Goal: Information Seeking & Learning: Find specific page/section

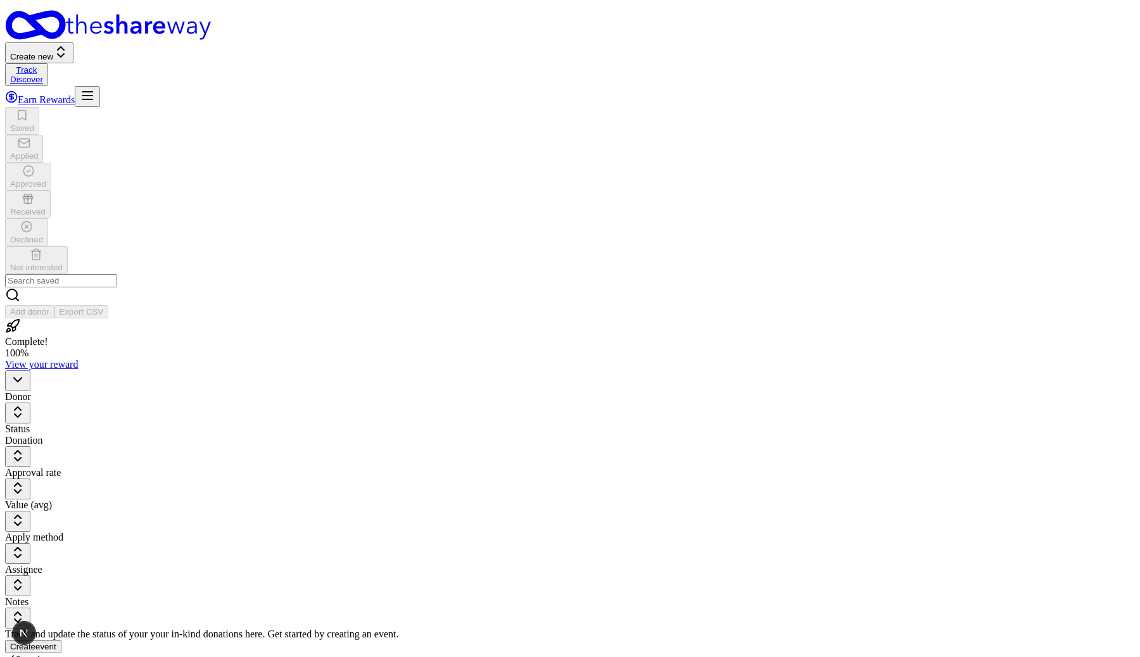
click at [43, 75] on link "Discover" at bounding box center [26, 80] width 33 height 10
click at [73, 42] on button "Create new" at bounding box center [39, 52] width 68 height 21
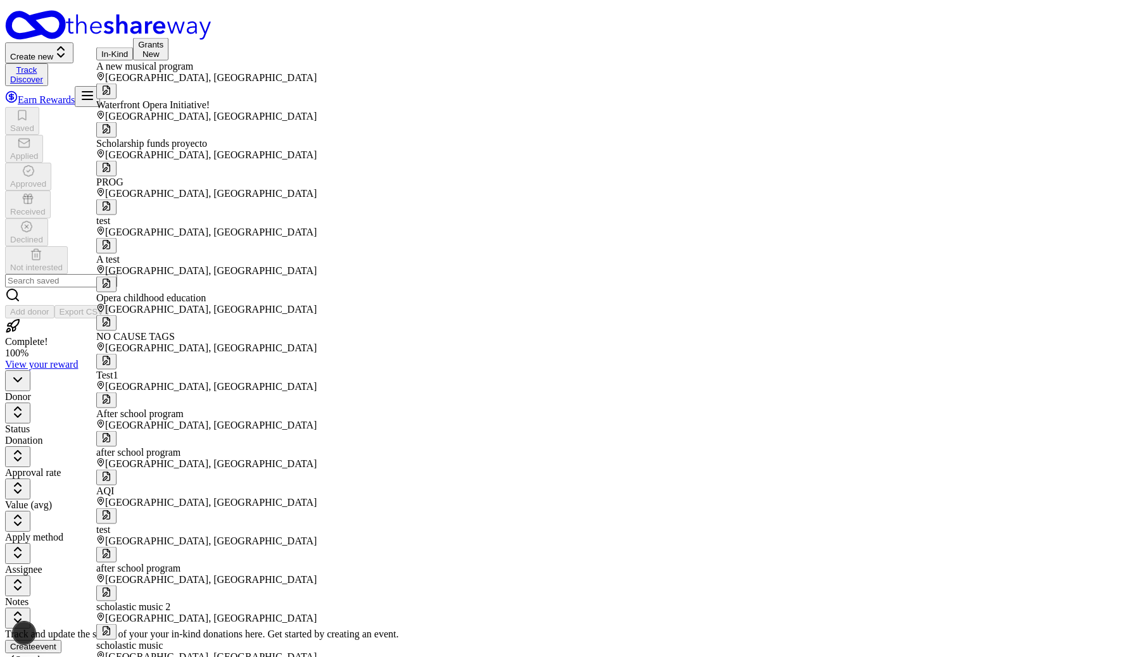
click at [214, 400] on div "Complete! 100 % View your reward Donor Status Donation Approval rate Value (avg…" at bounding box center [570, 603] width 1130 height 568
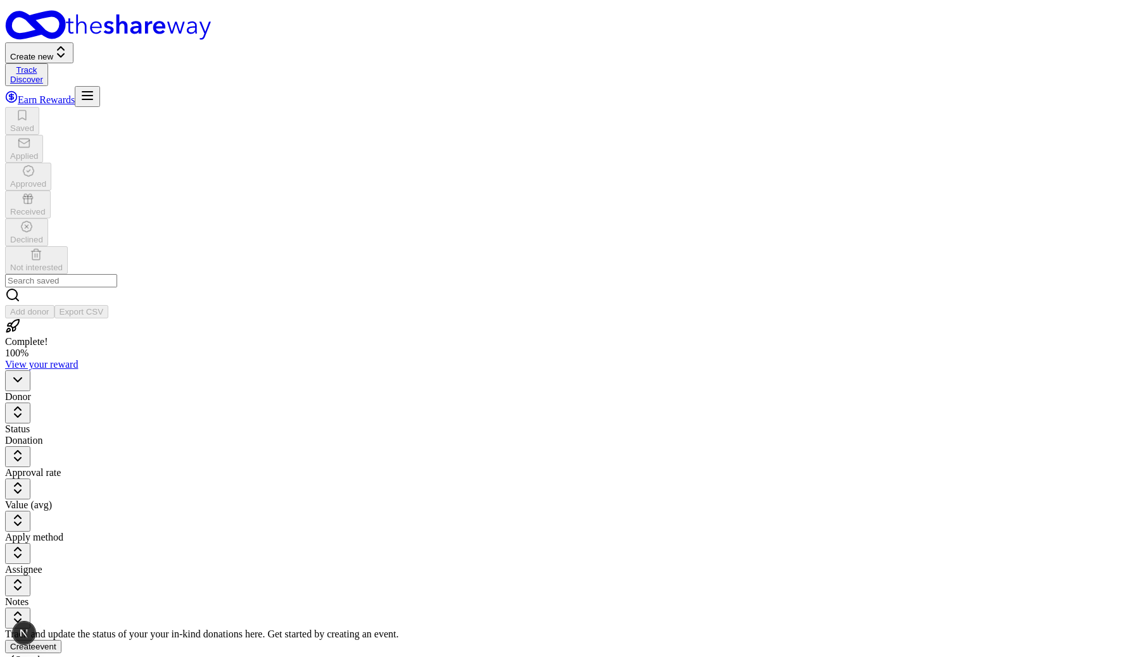
click at [73, 42] on button "Create new" at bounding box center [39, 52] width 68 height 21
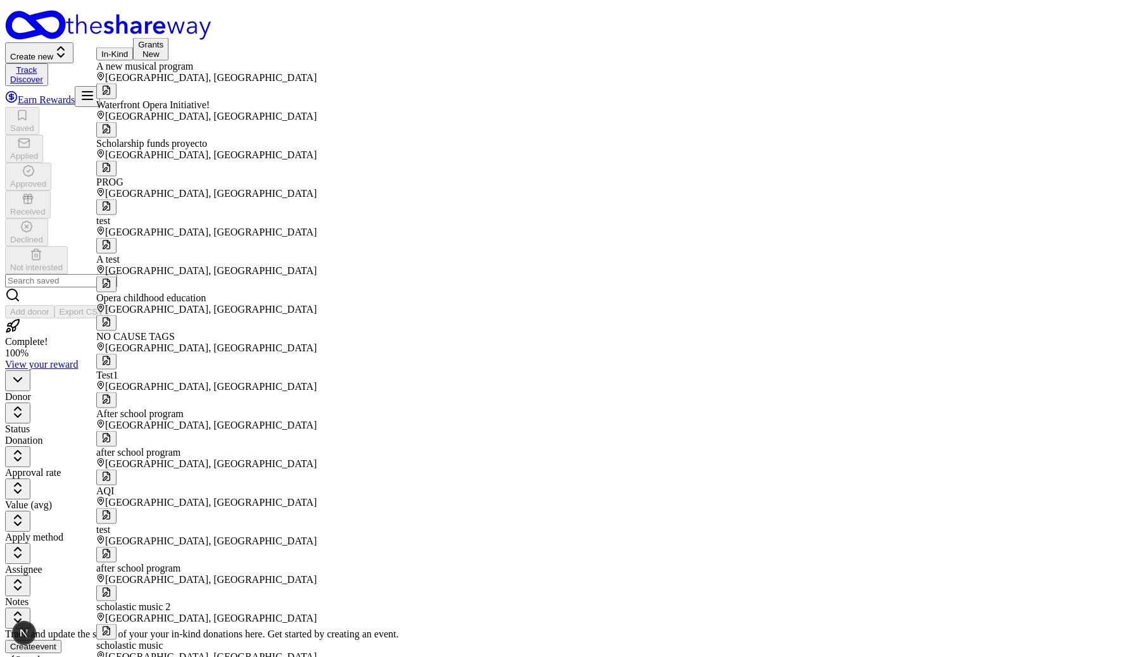
click at [130, 56] on button "In-Kind" at bounding box center [114, 54] width 37 height 13
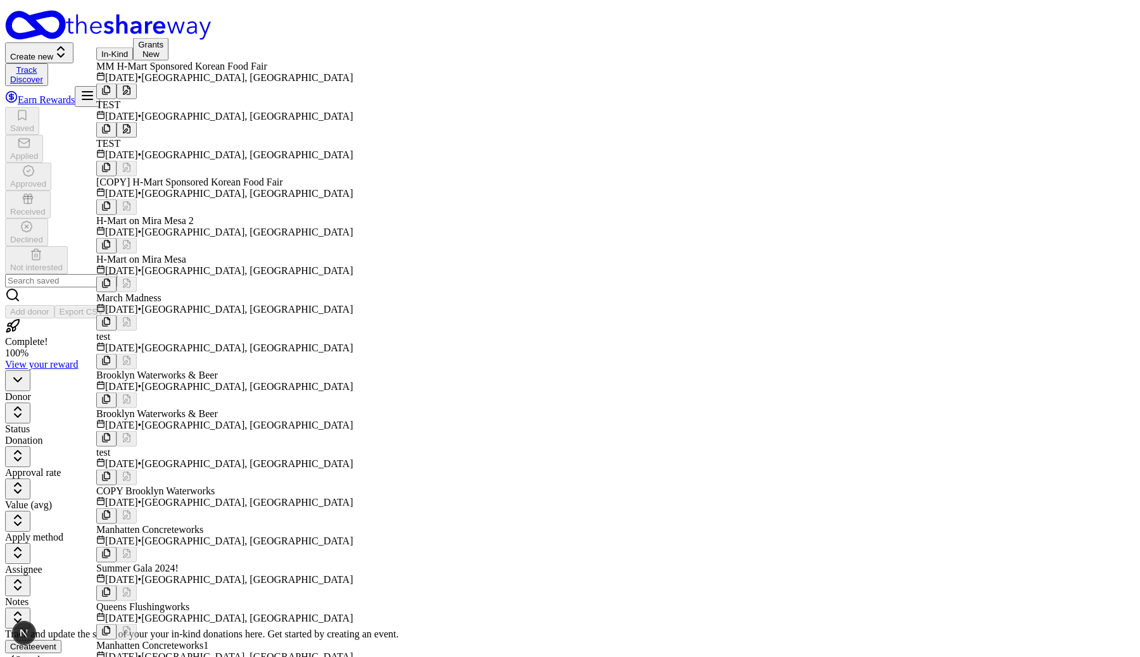
click at [171, 72] on div "MM H-Mart Sponsored Korean Food Fair" at bounding box center [269, 66] width 346 height 11
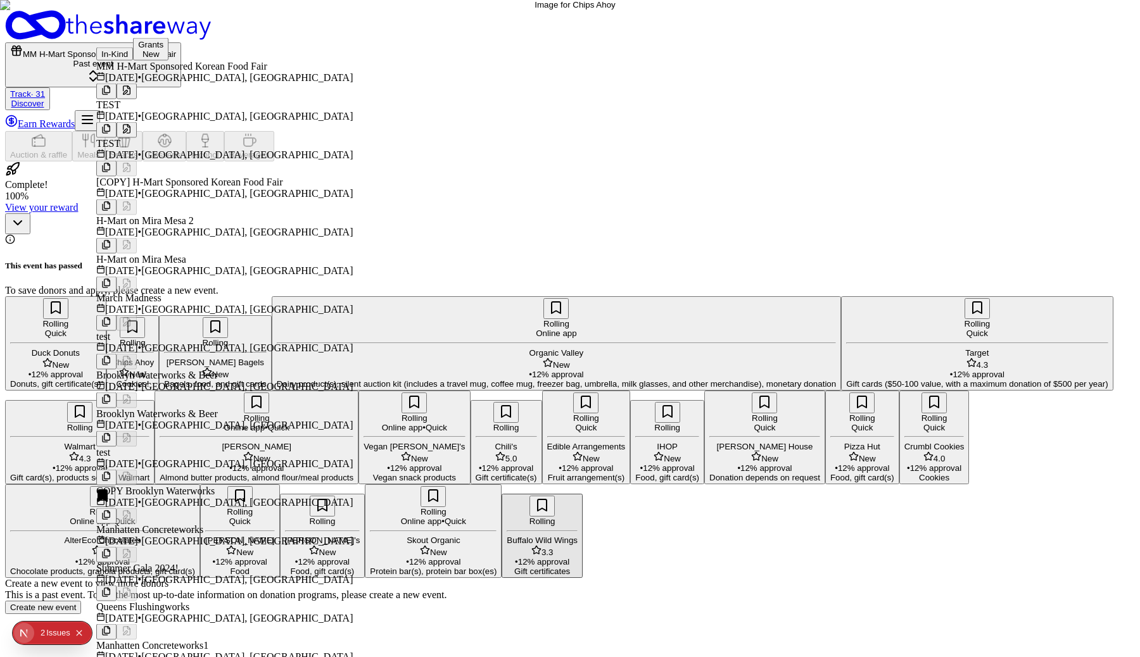
click at [45, 89] on link "Track · 31" at bounding box center [27, 94] width 35 height 10
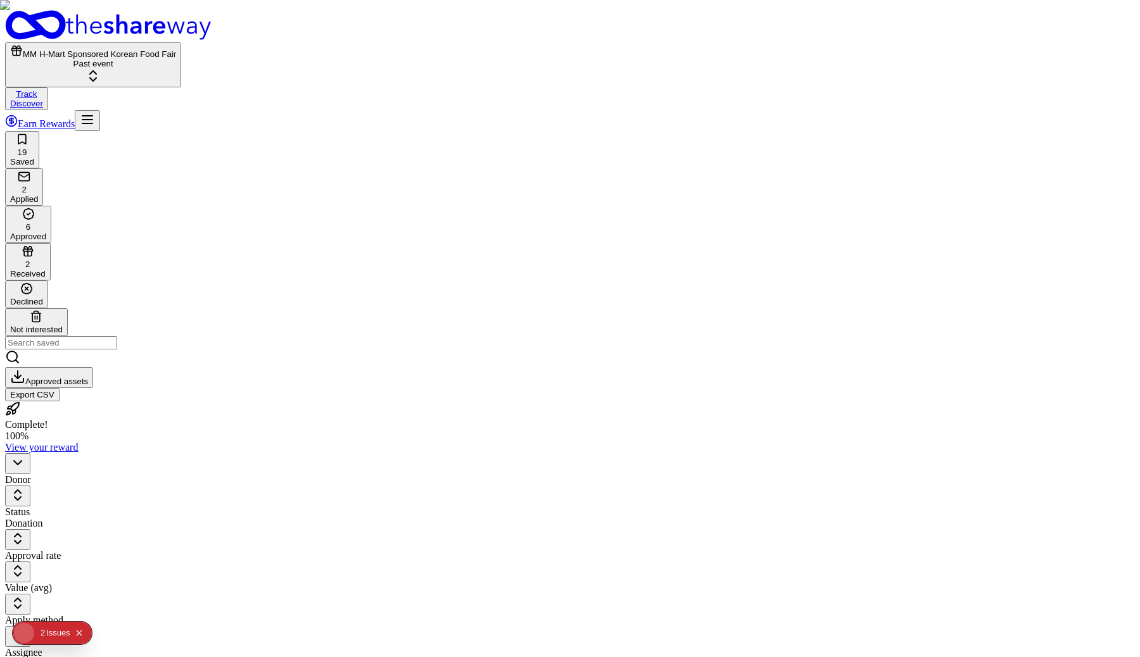
scroll to position [1, 0]
click at [46, 231] on div "Approved" at bounding box center [28, 236] width 36 height 10
click at [251, 131] on div "19 Saved 2 Applied 6 Approved 2 Received Declined Not interested" at bounding box center [570, 233] width 1130 height 205
click at [46, 269] on div "Received" at bounding box center [27, 274] width 35 height 10
click at [46, 232] on div "Approved" at bounding box center [28, 237] width 36 height 10
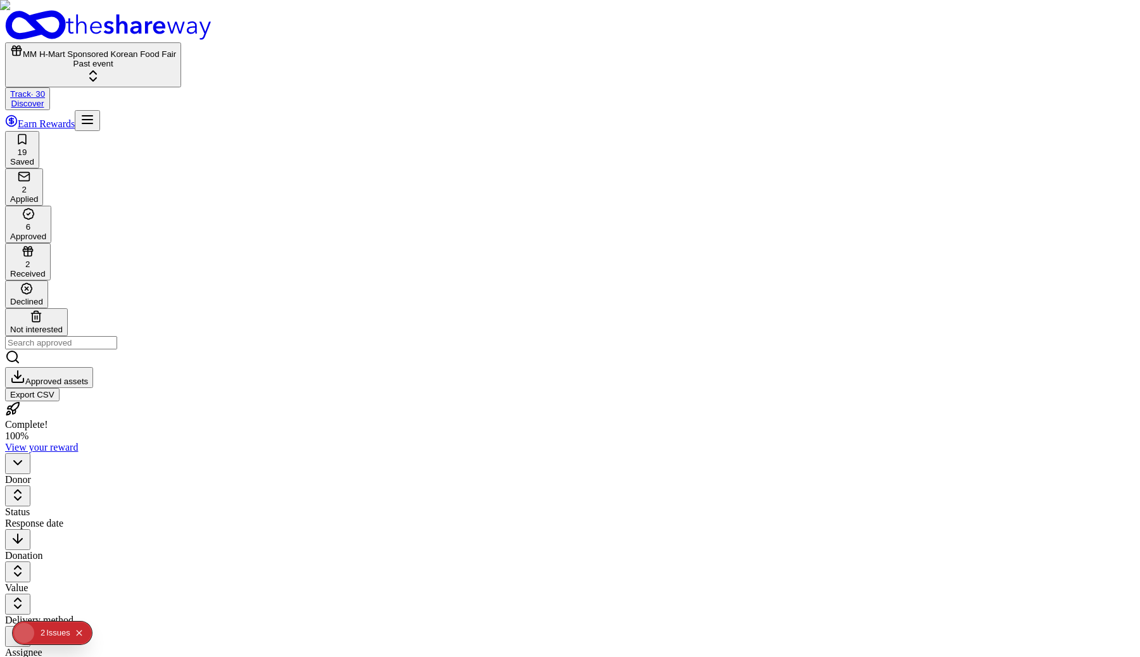
click at [38, 170] on div "2 Applied" at bounding box center [24, 187] width 28 height 34
click at [257, 143] on html "MM H-Mart Sponsored Korean Food Fair Past event Track · 30 Discover Earn Reward…" at bounding box center [570, 487] width 1140 height 975
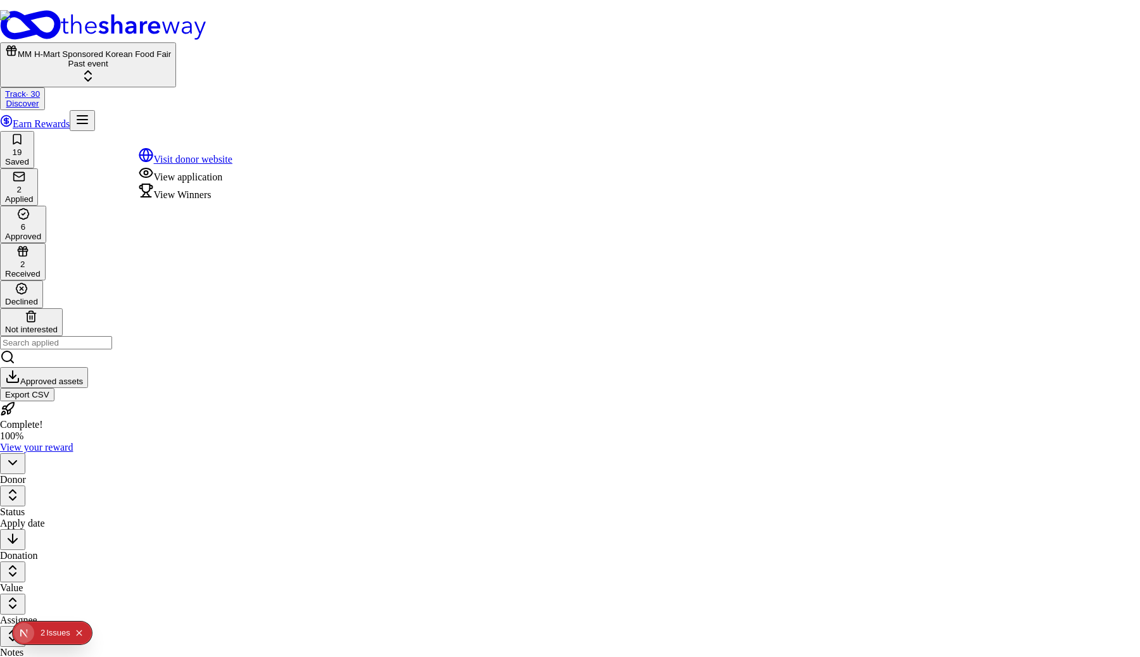
click at [220, 201] on div "View Winners" at bounding box center [186, 192] width 94 height 18
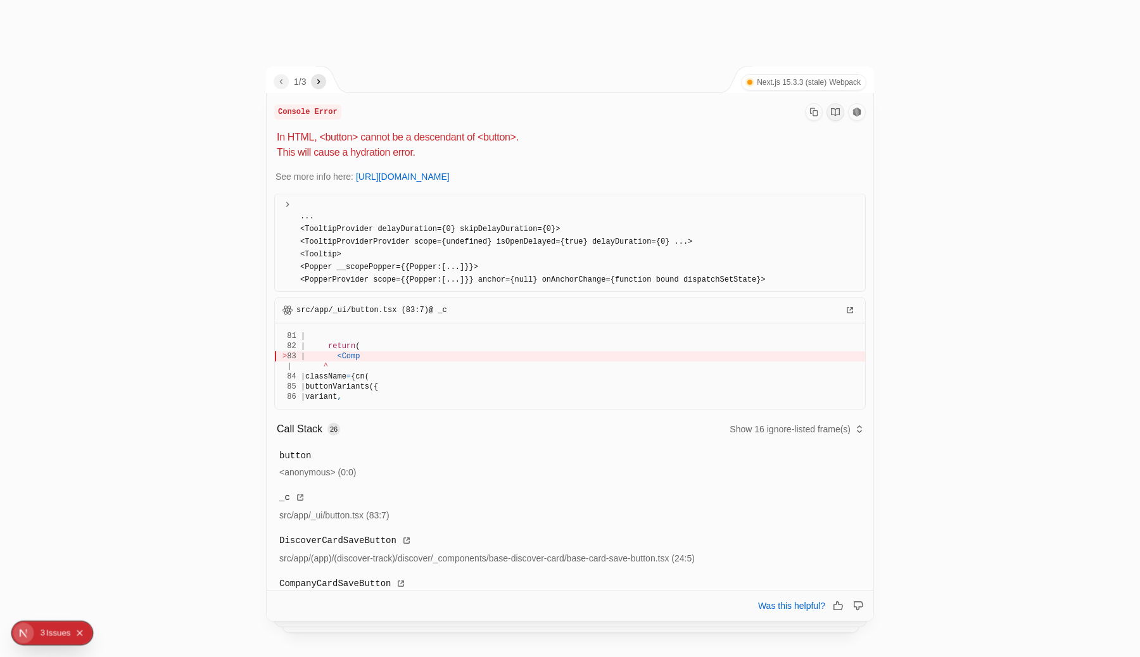
scroll to position [146, 0]
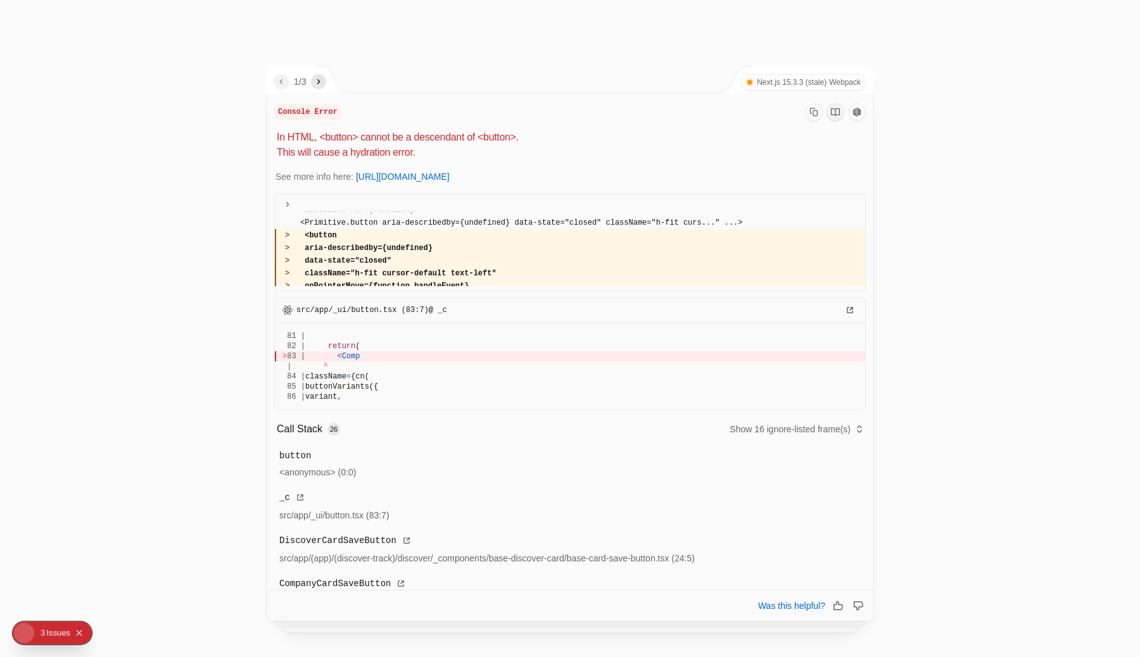
click at [117, 278] on div at bounding box center [570, 328] width 1140 height 657
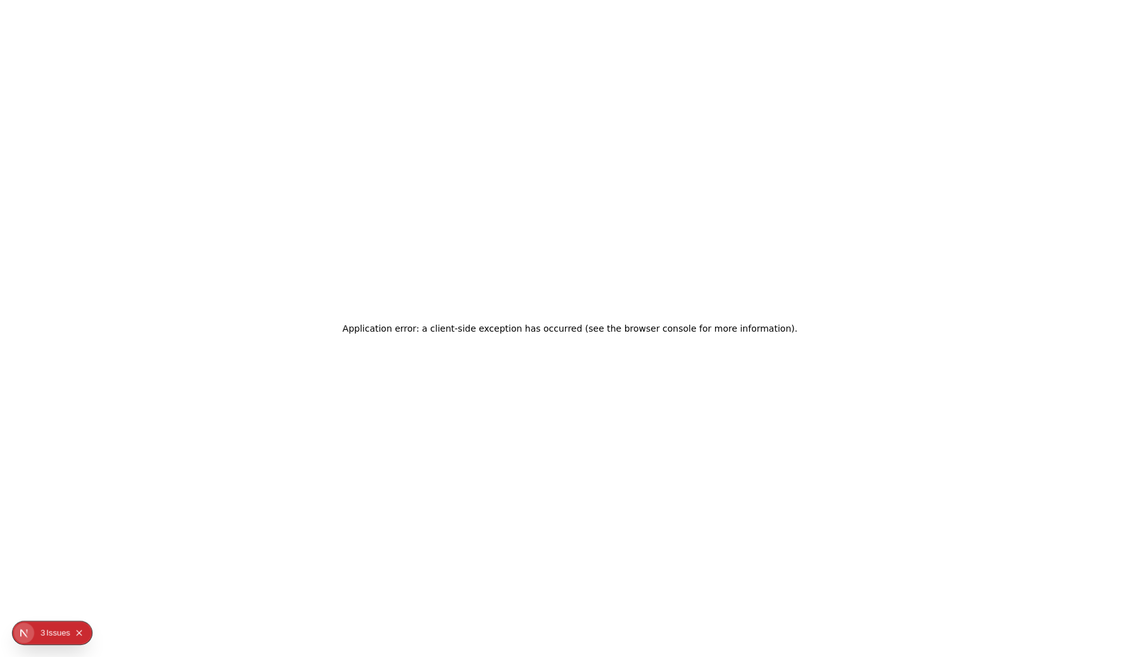
click at [27, 638] on icon "Open Next.js Dev Tools" at bounding box center [26, 633] width 25 height 25
click at [75, 524] on div "Issues 3" at bounding box center [91, 524] width 148 height 23
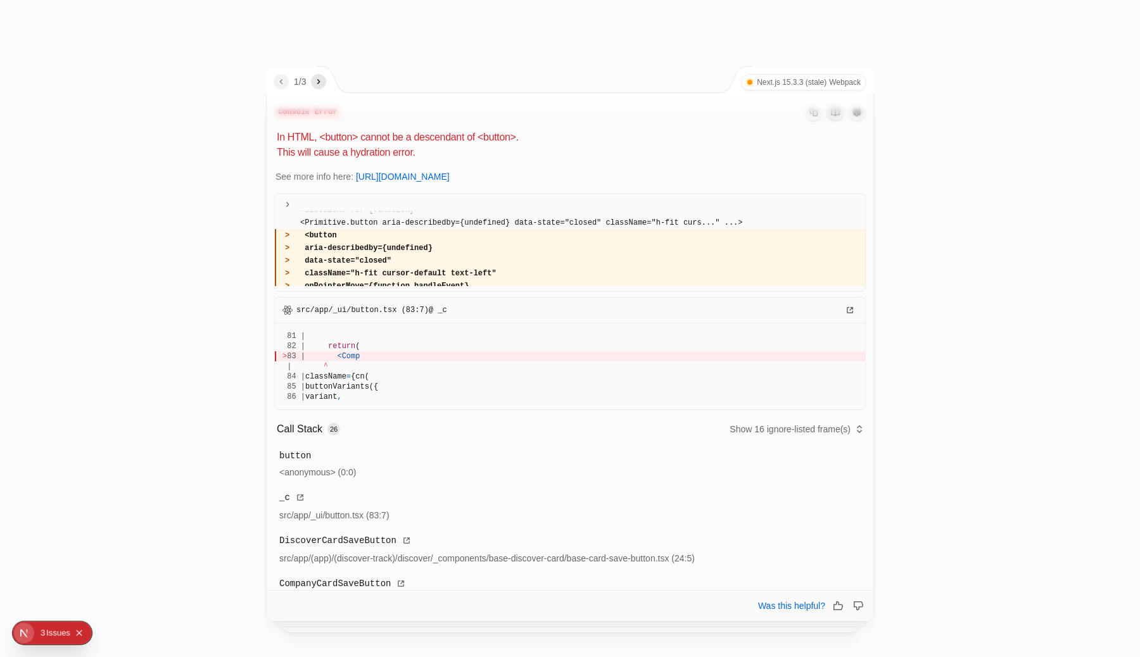
scroll to position [16, 0]
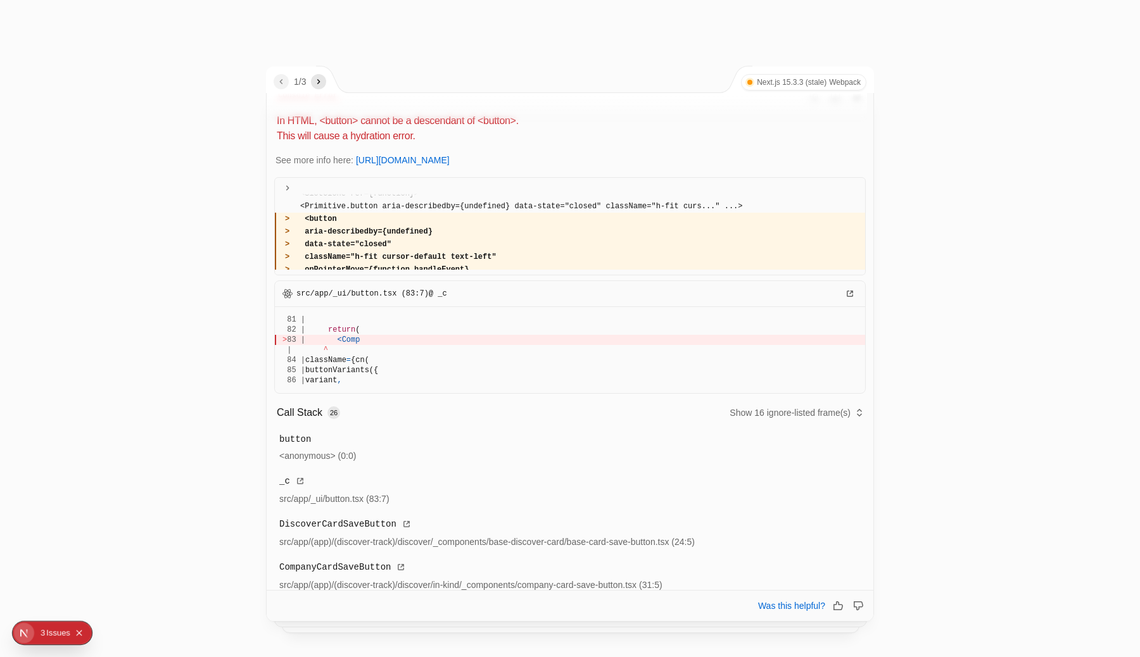
click at [1011, 130] on div at bounding box center [570, 328] width 1140 height 657
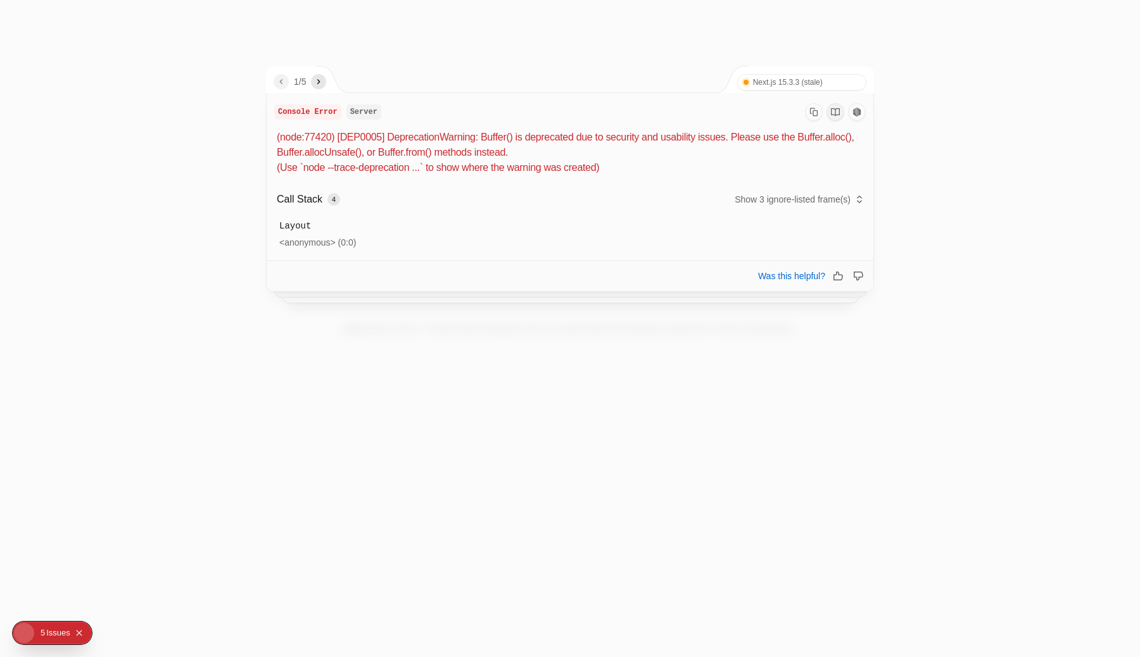
click at [895, 73] on div at bounding box center [570, 328] width 1140 height 657
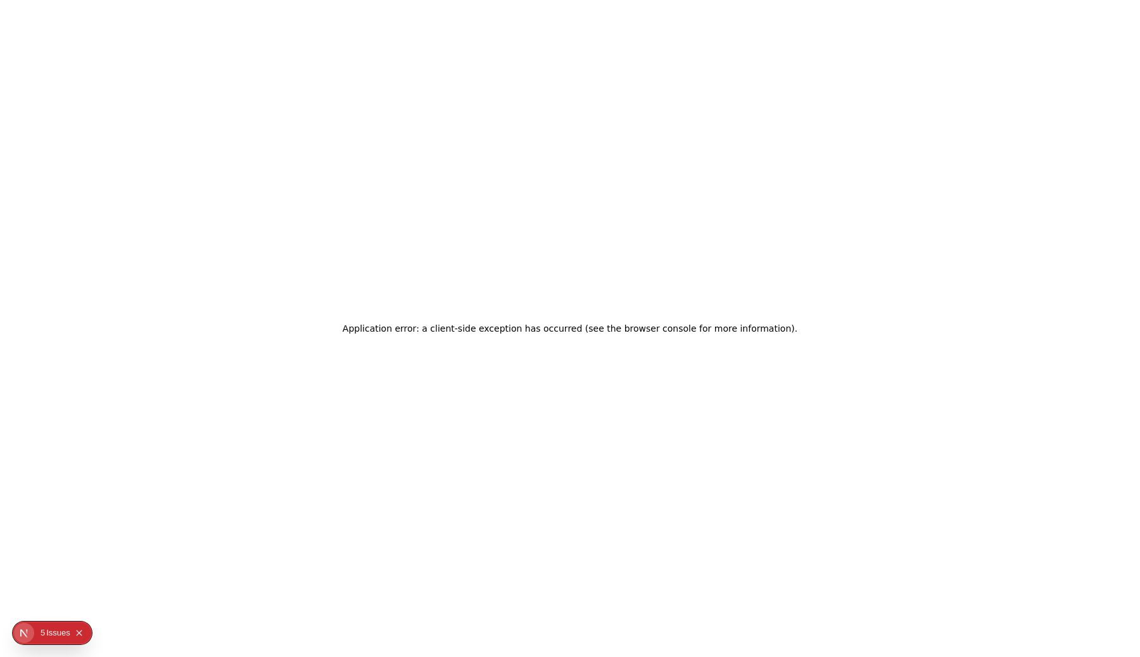
click at [34, 631] on icon "Open Next.js Dev Tools" at bounding box center [26, 633] width 25 height 25
click at [103, 529] on div "Issues 5" at bounding box center [91, 524] width 148 height 23
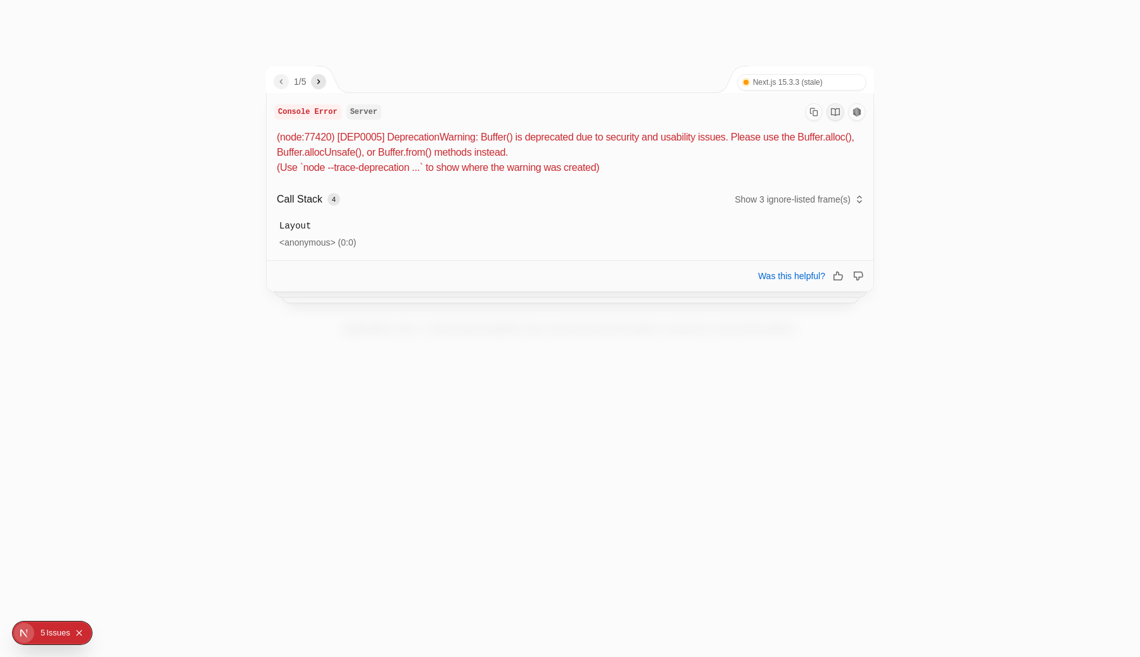
click at [318, 79] on icon "next" at bounding box center [319, 82] width 10 height 10
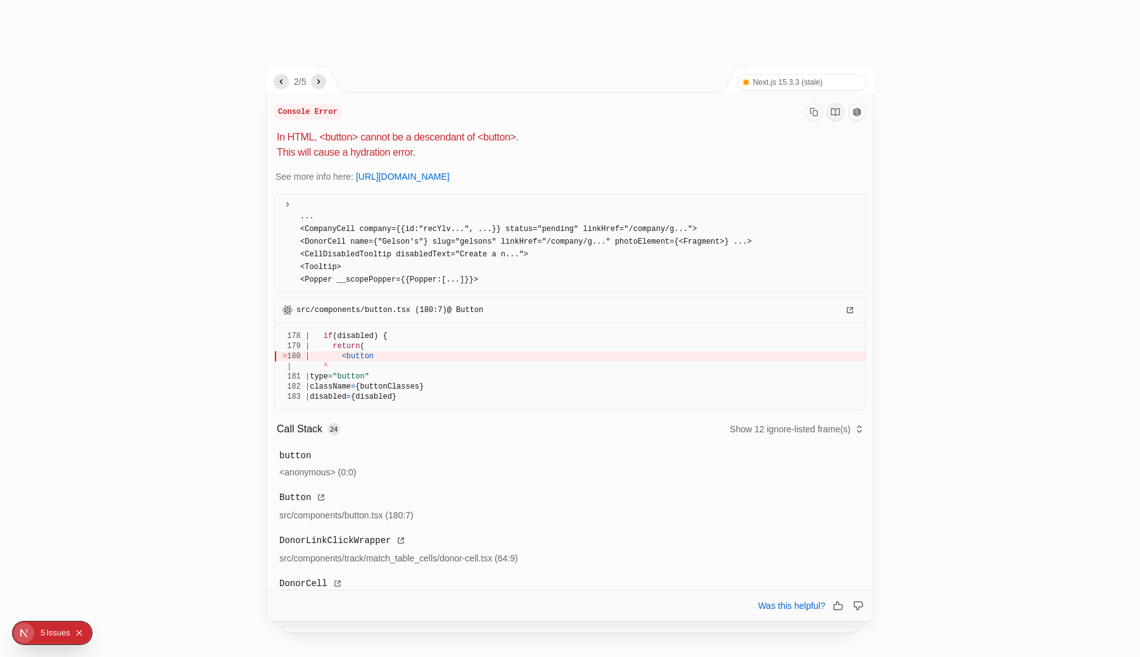
scroll to position [158, 0]
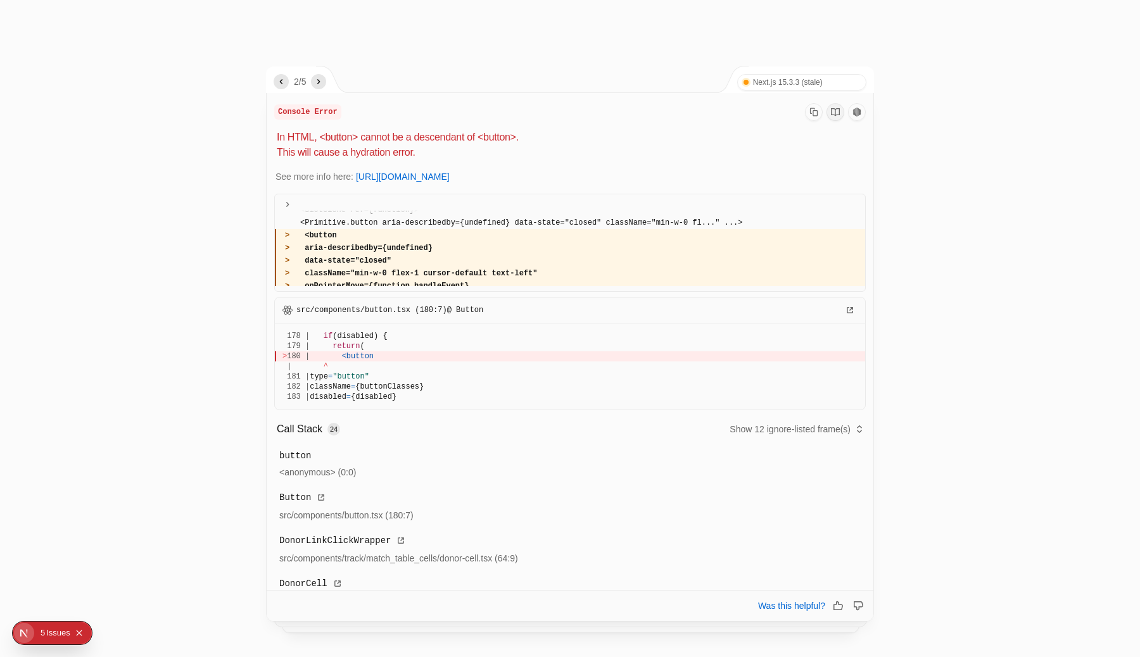
click at [319, 79] on icon "next" at bounding box center [319, 82] width 10 height 10
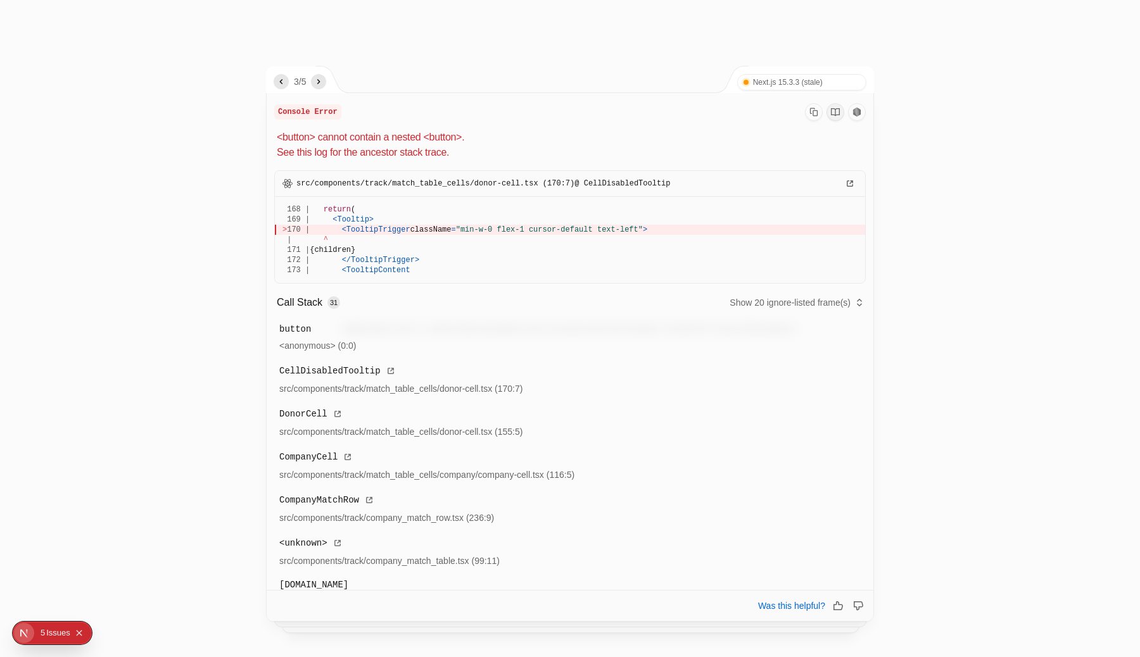
click at [278, 82] on icon "previous" at bounding box center [281, 82] width 10 height 10
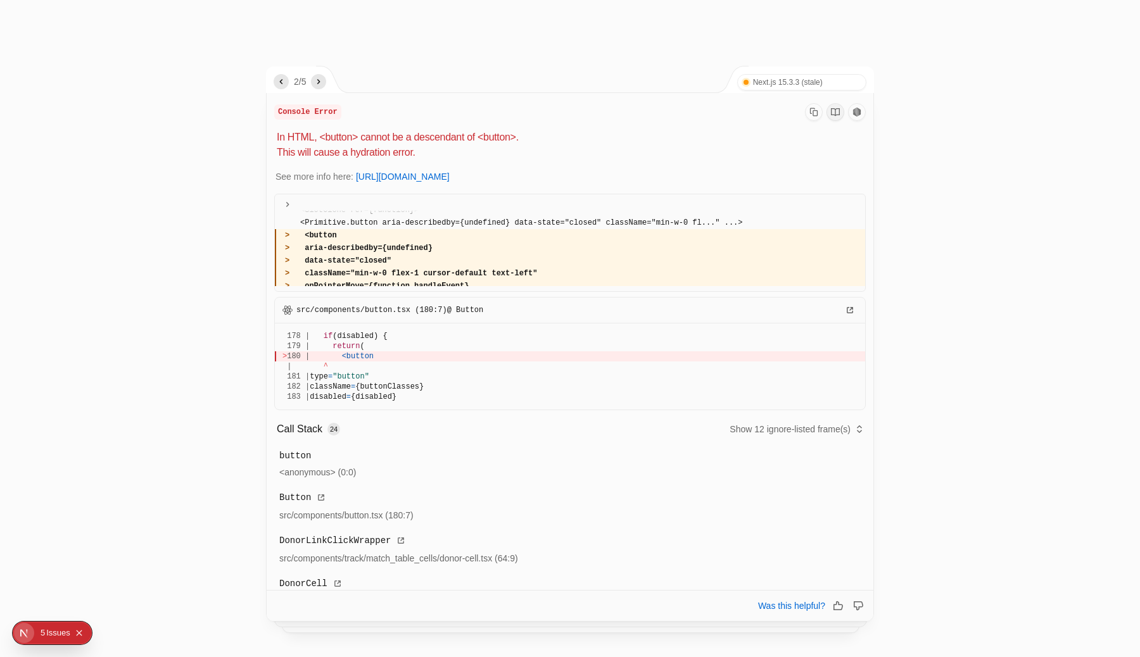
click at [277, 84] on icon "previous" at bounding box center [281, 82] width 10 height 10
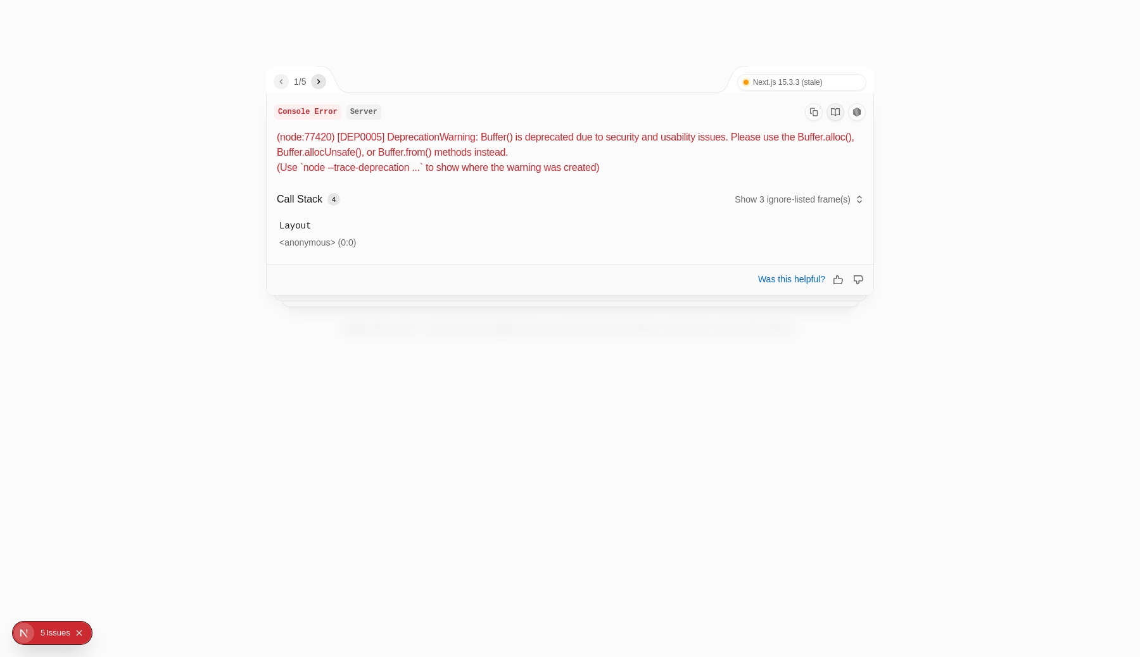
click at [318, 84] on icon "next" at bounding box center [319, 82] width 10 height 10
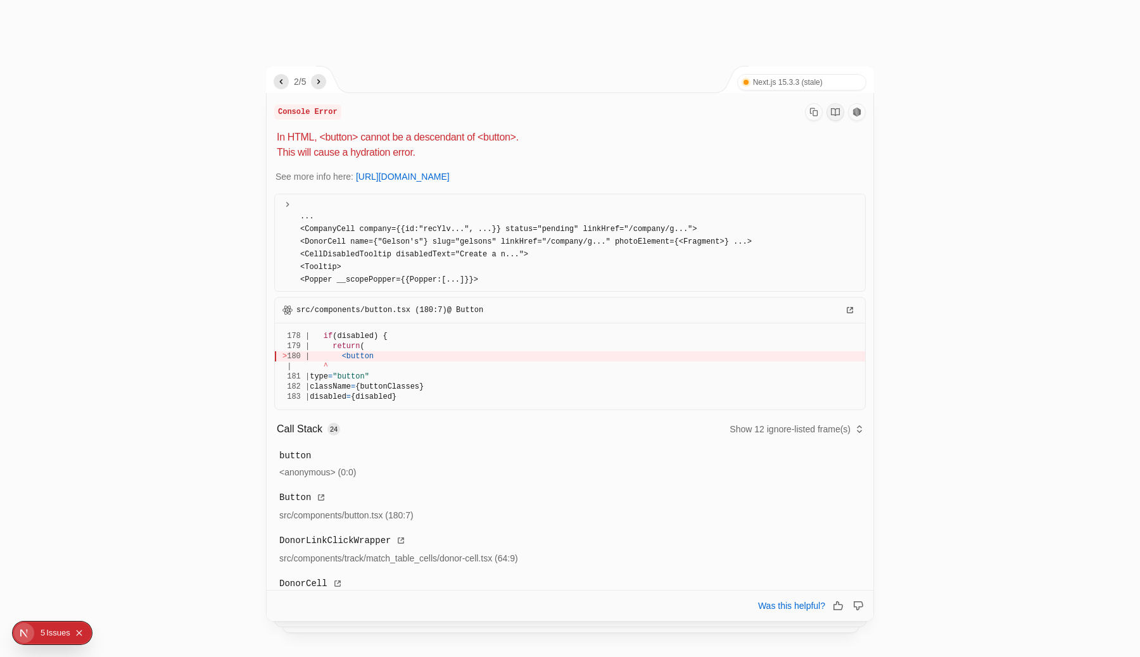
click at [318, 84] on icon "next" at bounding box center [319, 82] width 10 height 10
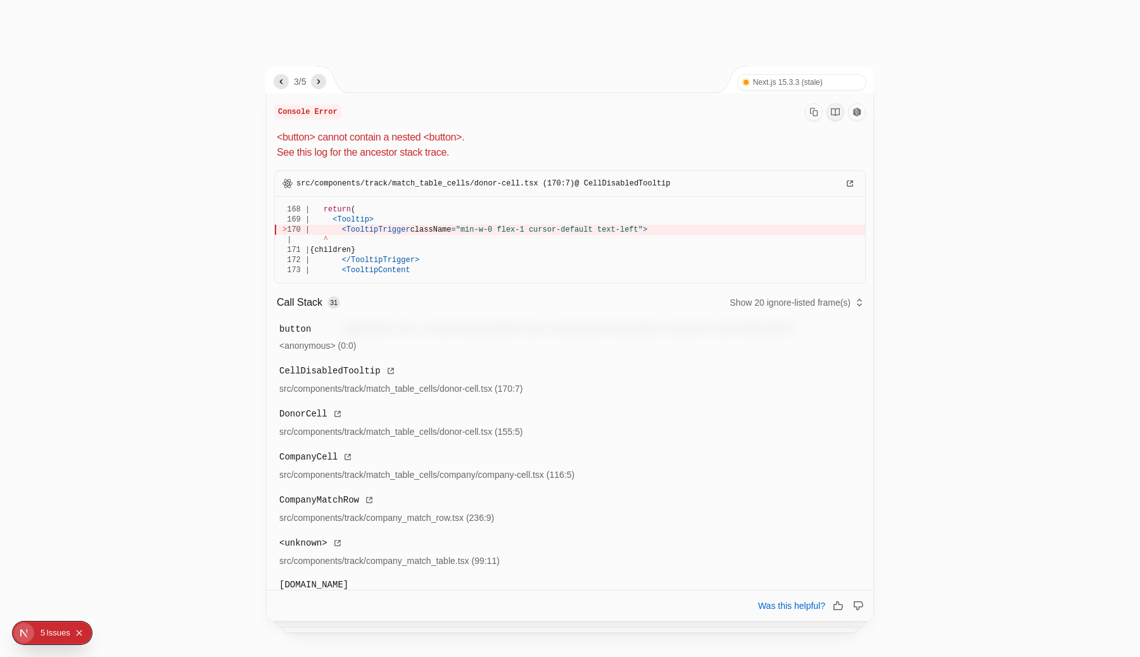
click at [318, 84] on icon "next" at bounding box center [319, 82] width 10 height 10
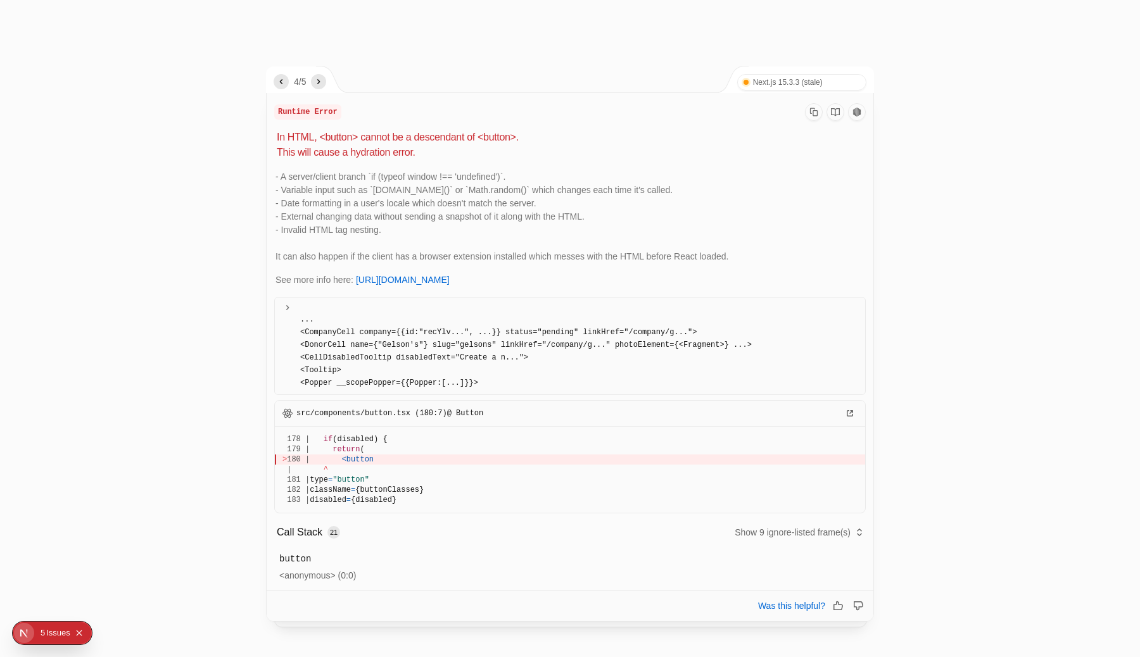
scroll to position [158, 0]
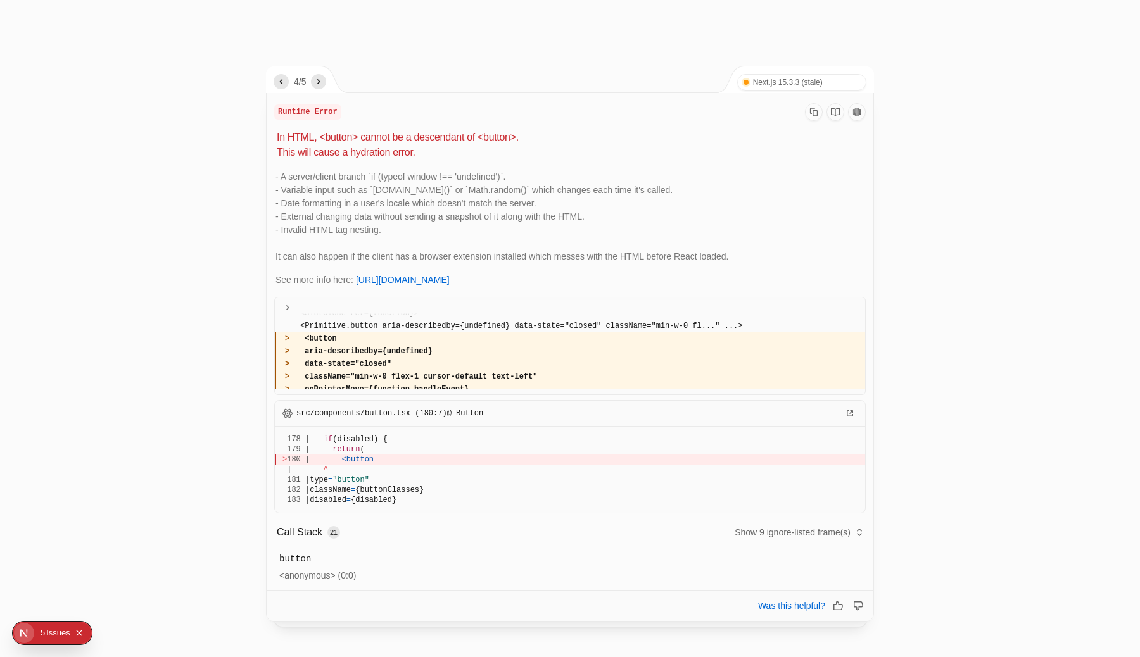
click at [318, 84] on icon "next" at bounding box center [319, 82] width 10 height 10
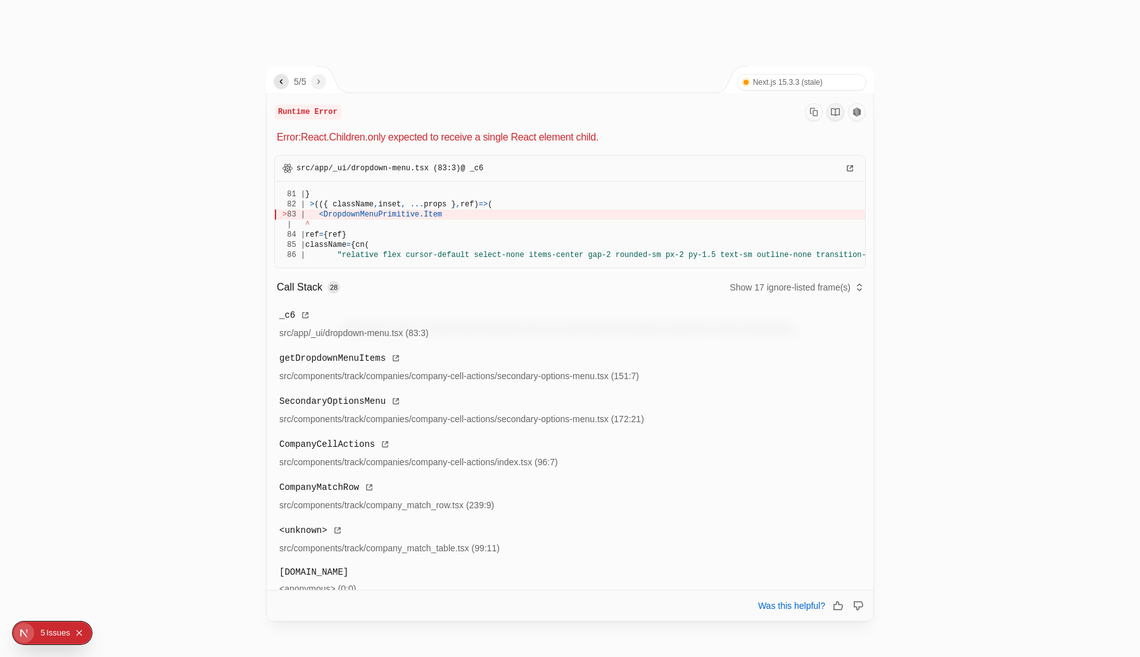
click at [992, 133] on div at bounding box center [570, 328] width 1140 height 657
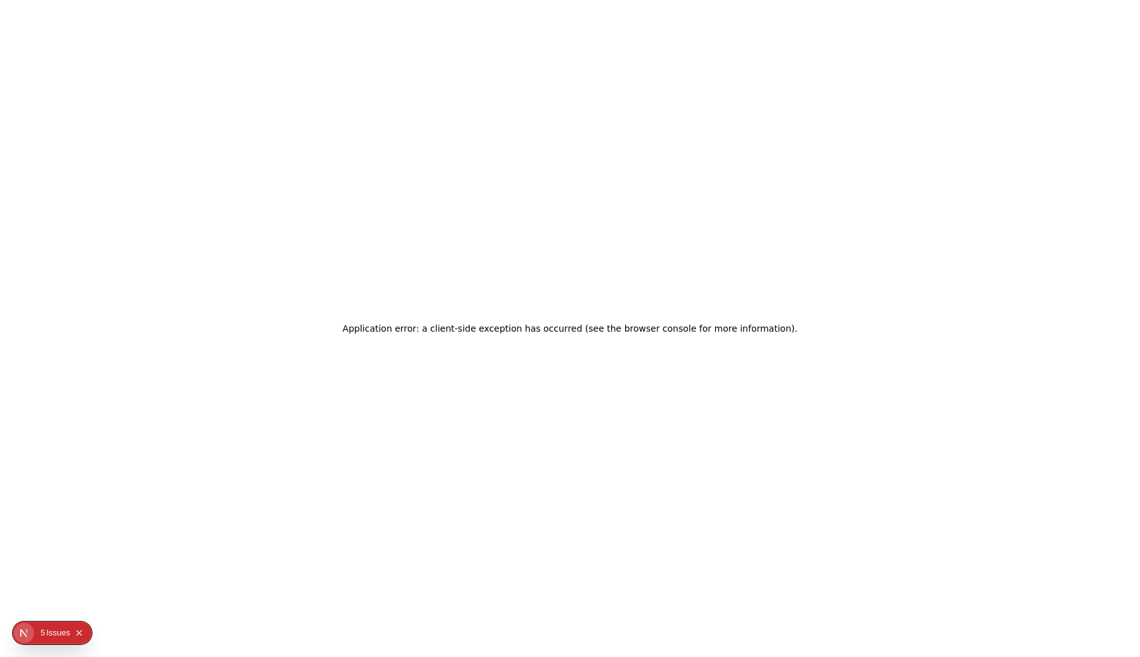
click at [635, 167] on div "Application error: a client-side exception has occurred (see the browser consol…" at bounding box center [570, 328] width 1140 height 657
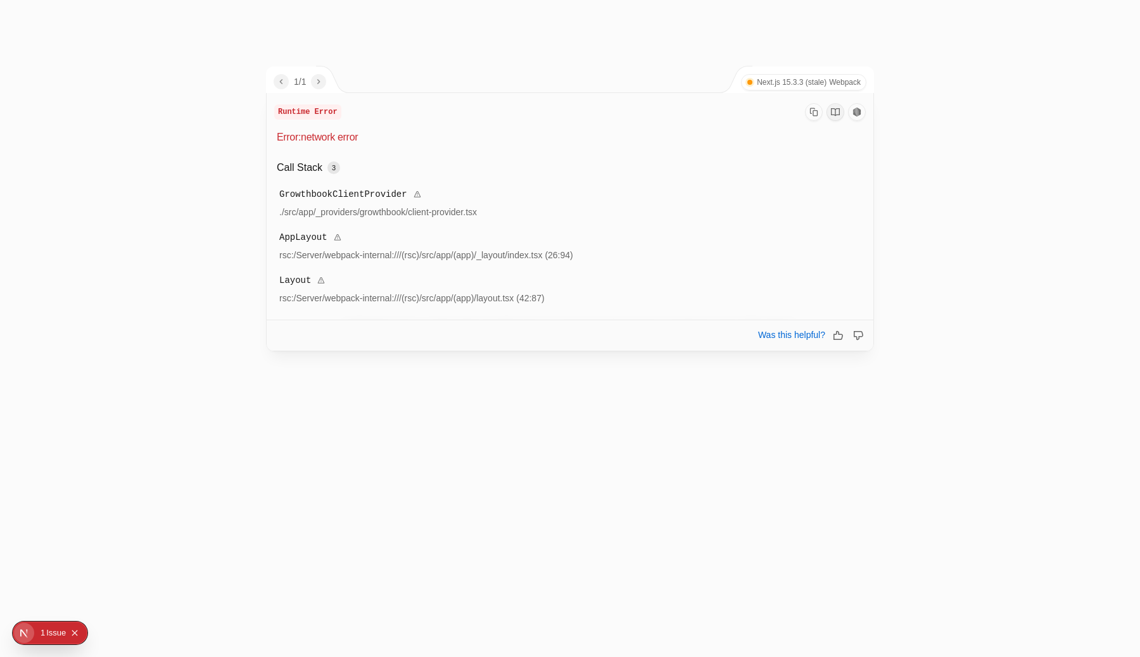
click at [1014, 125] on div at bounding box center [570, 328] width 1140 height 657
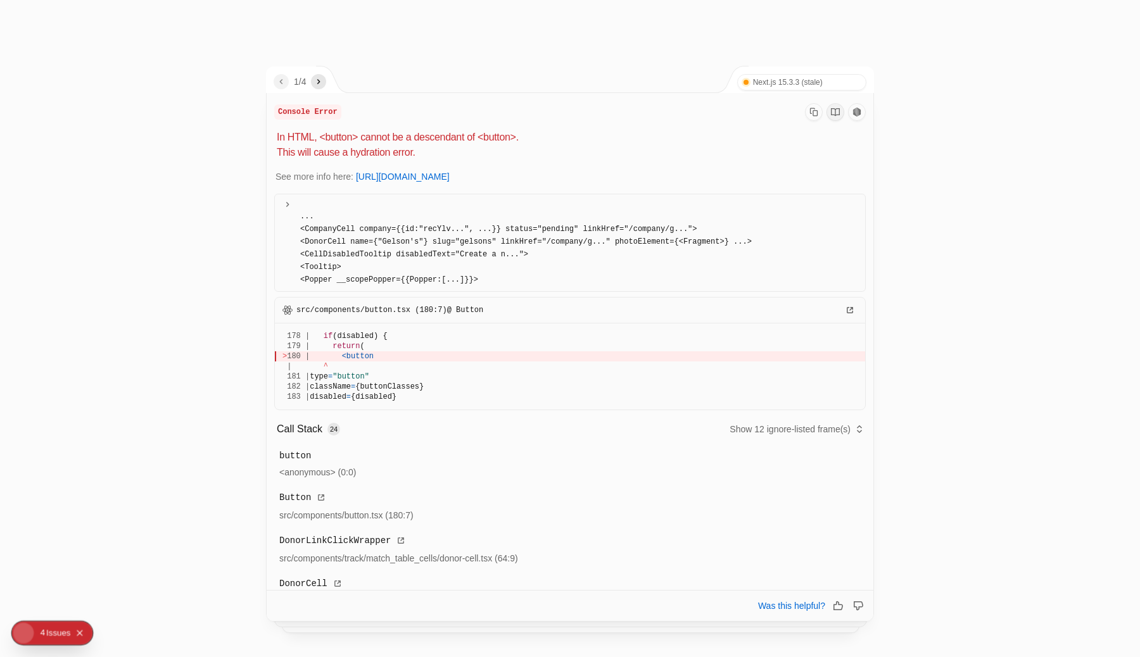
scroll to position [158, 0]
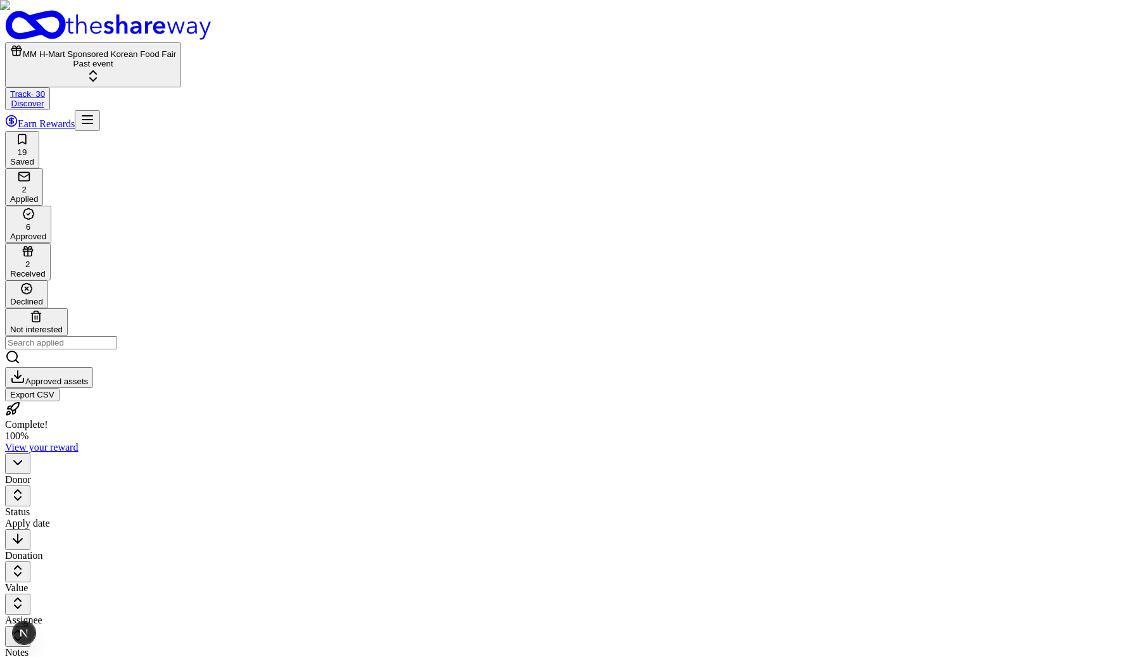
click at [255, 139] on html "MM H-Mart Sponsored Korean Food Fair Past event Track · 30 Discover Earn Reward…" at bounding box center [570, 487] width 1140 height 975
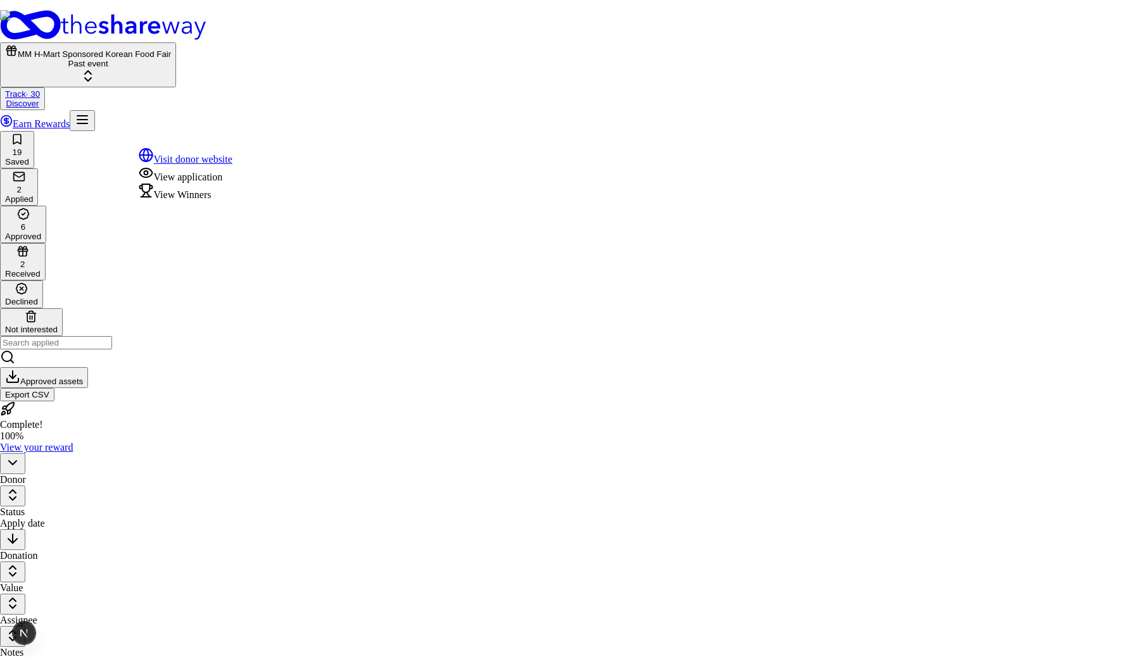
click at [295, 420] on html "MM H-Mart Sponsored Korean Food Fair Past event Track · 30 Discover Earn Reward…" at bounding box center [570, 487] width 1140 height 975
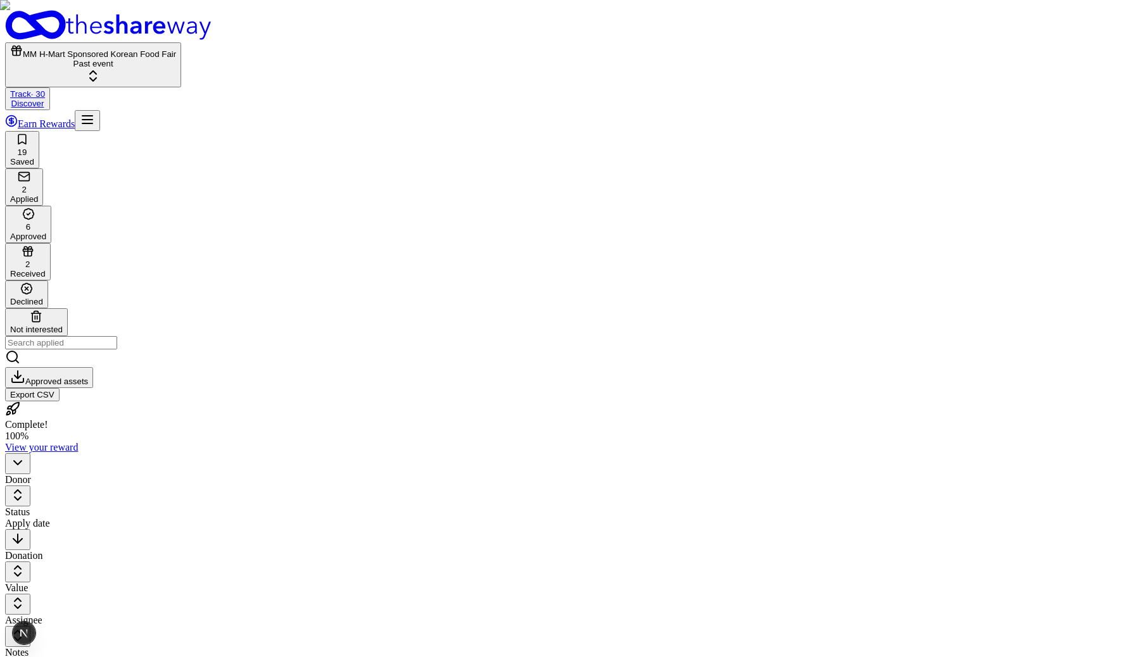
click at [254, 141] on html "MM H-Mart Sponsored Korean Food Fair Past event Track · 30 Discover Earn Reward…" at bounding box center [570, 487] width 1140 height 975
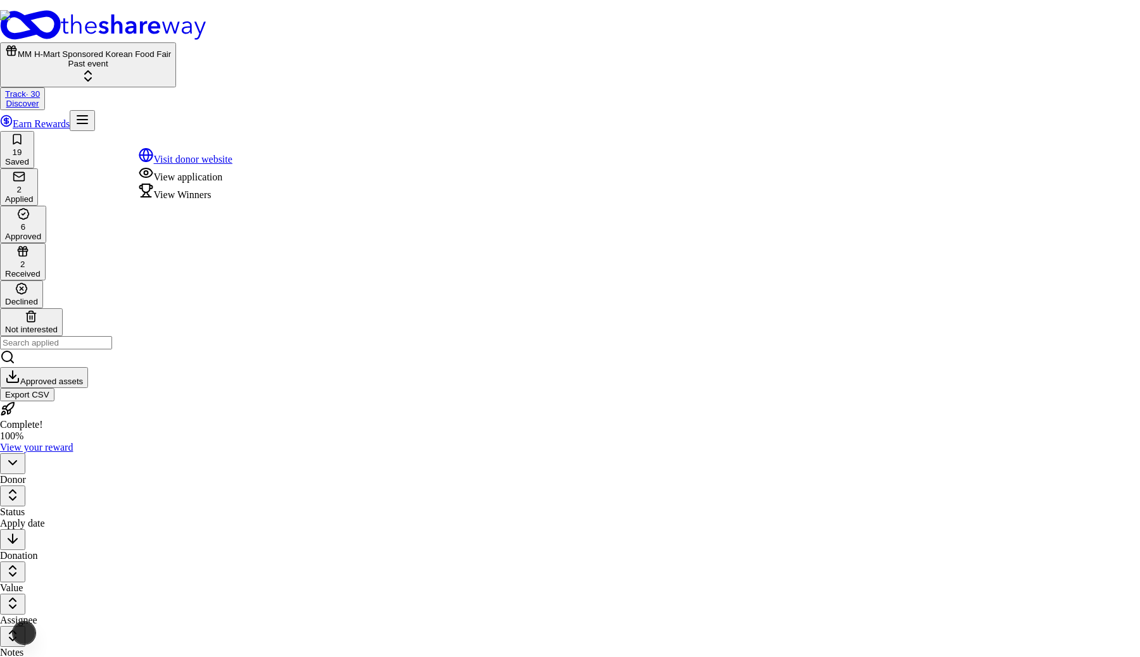
click at [203, 201] on div "View Winners" at bounding box center [186, 192] width 94 height 18
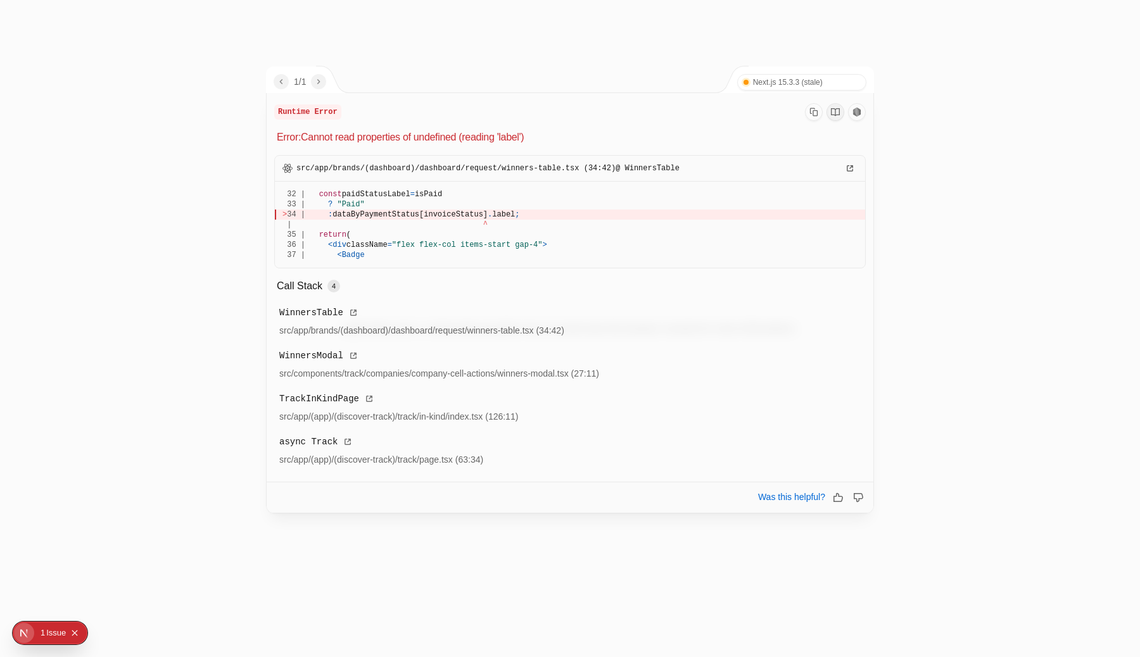
click at [393, 219] on span "dataByPaymentStatus[invoiceStatus]" at bounding box center [410, 214] width 155 height 9
drag, startPoint x: 393, startPoint y: 219, endPoint x: 497, endPoint y: 214, distance: 104.6
click at [497, 214] on div "> 34 | : dataByPaymentStatus[invoiceStatus] . label ;" at bounding box center [569, 215] width 575 height 10
click at [930, 91] on div at bounding box center [570, 328] width 1140 height 657
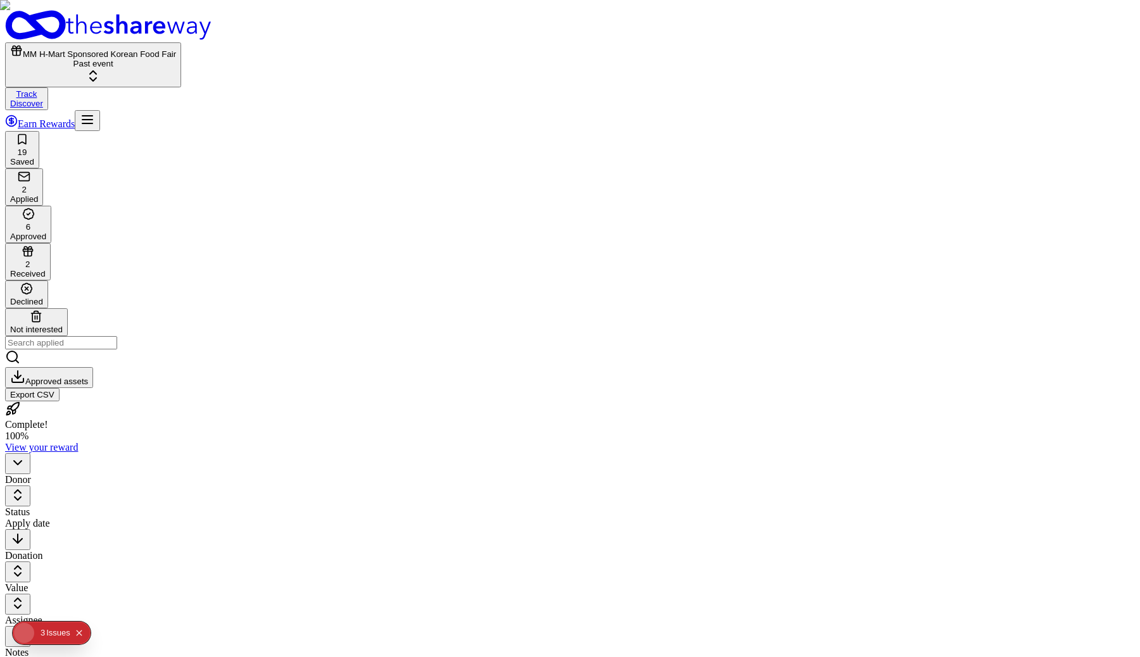
click at [252, 137] on html "MM H-Mart Sponsored Korean Food Fair Past event Track Discover Earn Rewards 19 …" at bounding box center [570, 487] width 1140 height 975
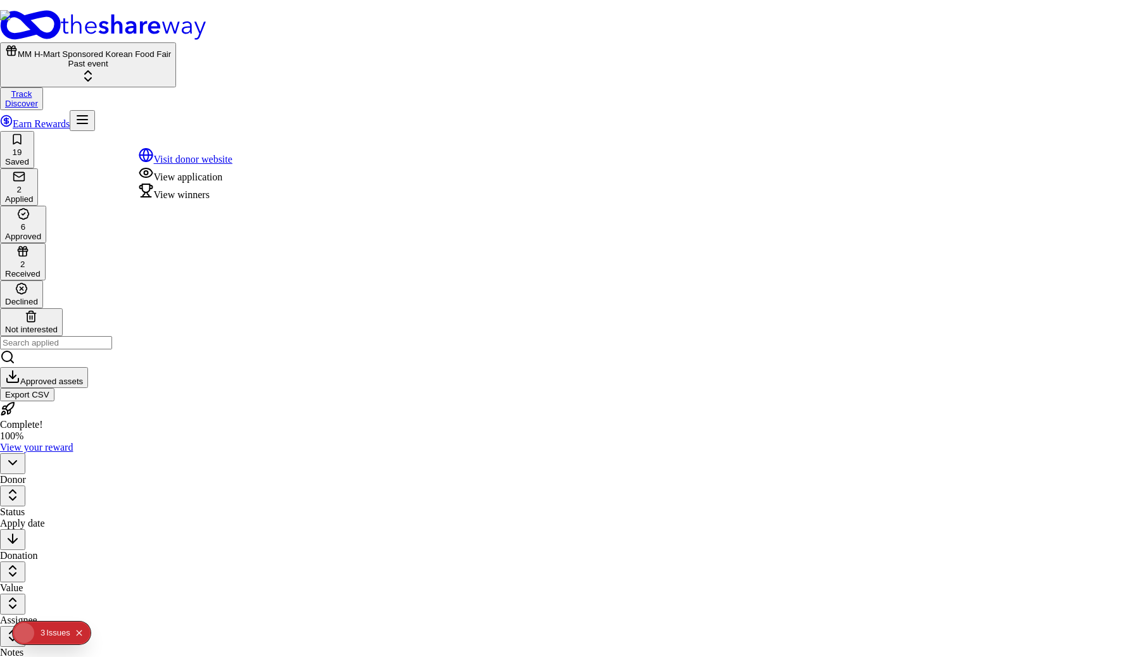
click at [224, 201] on div "View winners" at bounding box center [186, 192] width 94 height 18
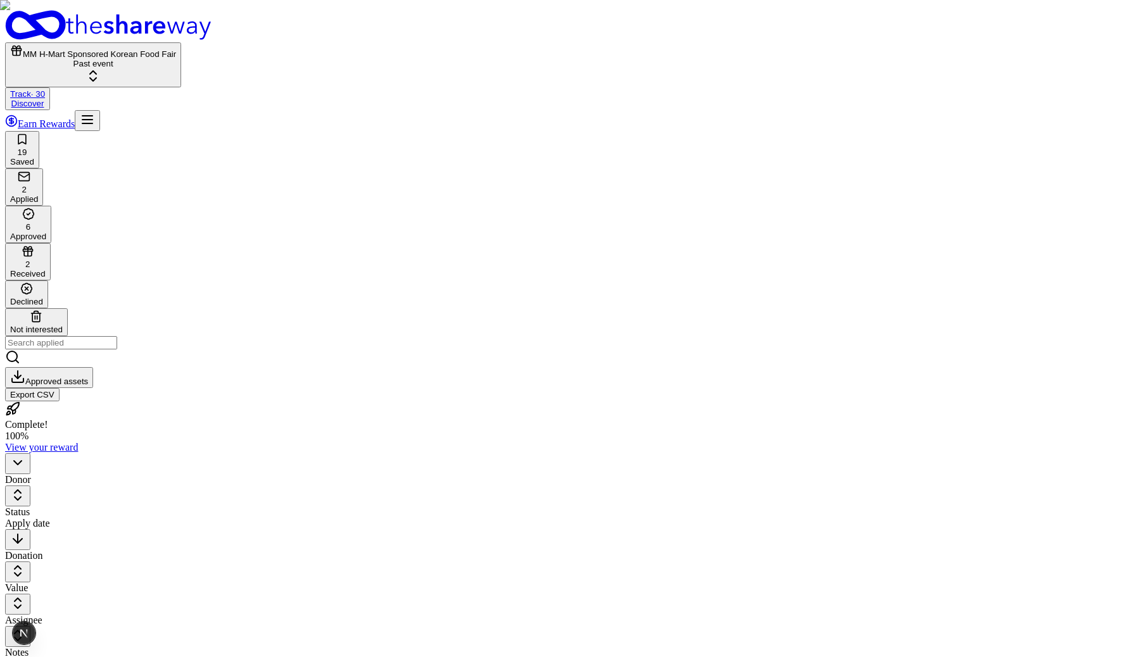
click at [257, 142] on html "MM H-Mart Sponsored Korean Food Fair Past event Track · 30 Discover Earn Reward…" at bounding box center [570, 487] width 1140 height 975
click at [253, 139] on html "MM H-Mart Sponsored Korean Food Fair Past event Track · 30 Discover Earn Reward…" at bounding box center [570, 487] width 1140 height 975
click at [460, 443] on html "MM H-Mart Sponsored Korean Food Fair Past event Track · 30 Discover Earn Reward…" at bounding box center [570, 487] width 1140 height 975
click at [254, 141] on html "MM H-Mart Sponsored Korean Food Fair Past event Track · 30 Discover Earn Reward…" at bounding box center [570, 487] width 1140 height 975
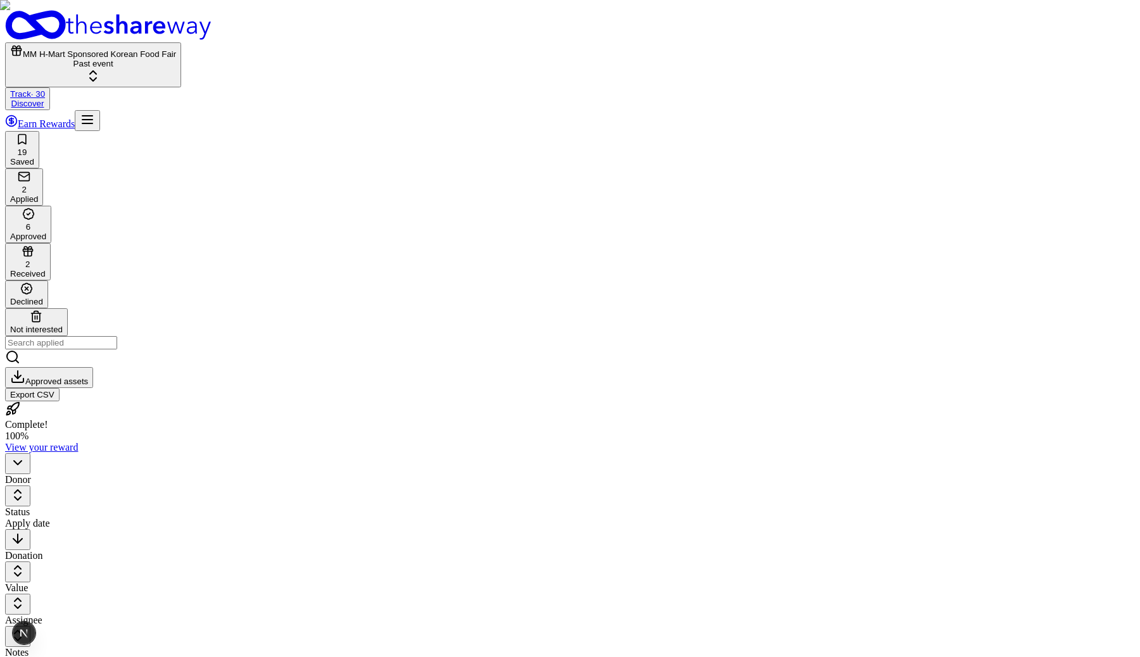
click at [254, 189] on html "MM H-Mart Sponsored Korean Food Fair Past event Track · 30 Discover Earn Reward…" at bounding box center [570, 487] width 1140 height 975
click at [65, 140] on html "MM H-Mart Sponsored Korean Food Fair Past event Track · 30 Discover Earn Reward…" at bounding box center [570, 487] width 1140 height 975
click at [503, 134] on html "MM H-Mart Sponsored Korean Food Fair Past event Track · 30 Discover Earn Reward…" at bounding box center [570, 487] width 1140 height 975
click at [258, 138] on html "MM H-Mart Sponsored Korean Food Fair Past event Track · 30 Discover Earn Reward…" at bounding box center [570, 487] width 1140 height 975
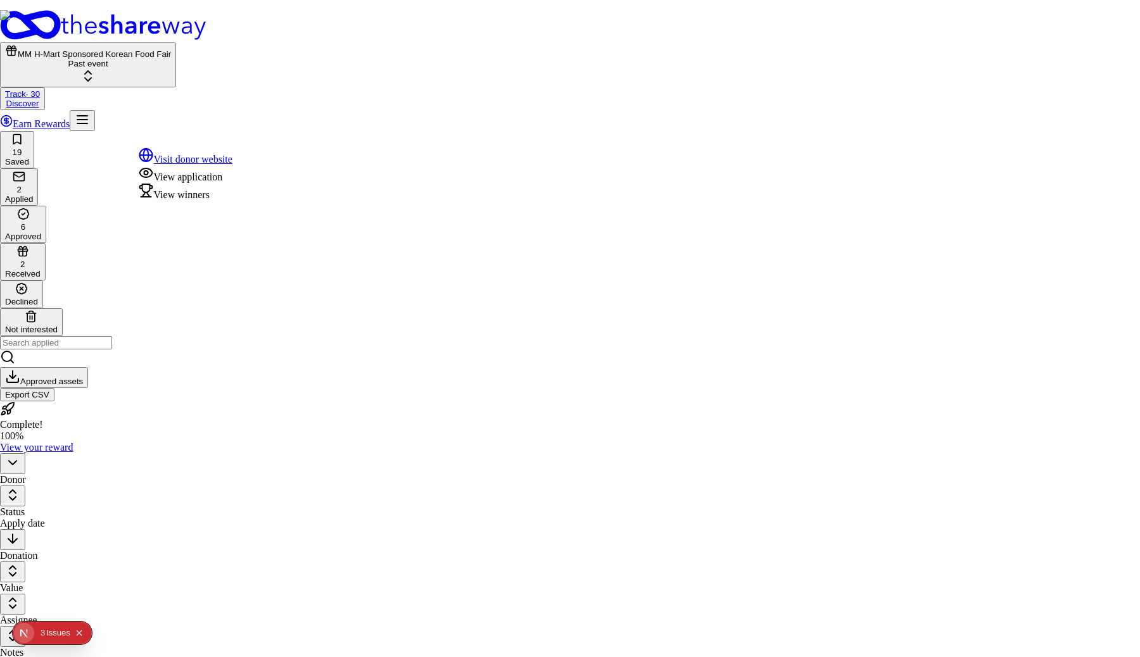
click at [219, 201] on div "View winners" at bounding box center [186, 192] width 94 height 18
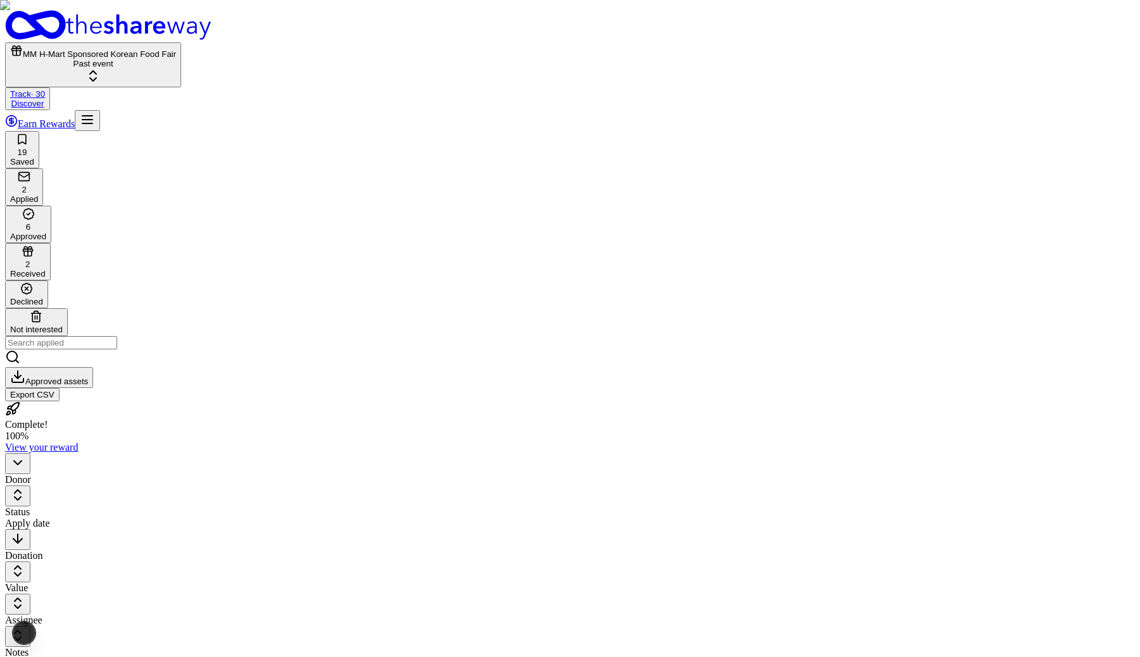
click at [255, 138] on html "MM H-Mart Sponsored Korean Food Fair Past event Track · 30 Discover Earn Reward…" at bounding box center [570, 487] width 1140 height 975
click at [250, 137] on html "MM H-Mart Sponsored Korean Food Fair Past event Track · 30 Discover Earn Reward…" at bounding box center [570, 487] width 1140 height 975
click at [257, 139] on html "MM H-Mart Sponsored Korean Food Fair Past event Track · 30 Discover Earn Reward…" at bounding box center [570, 487] width 1140 height 975
click at [251, 137] on html "MM H-Mart Sponsored Korean Food Fair Past event Track · 30 Discover Earn Reward…" at bounding box center [570, 487] width 1140 height 975
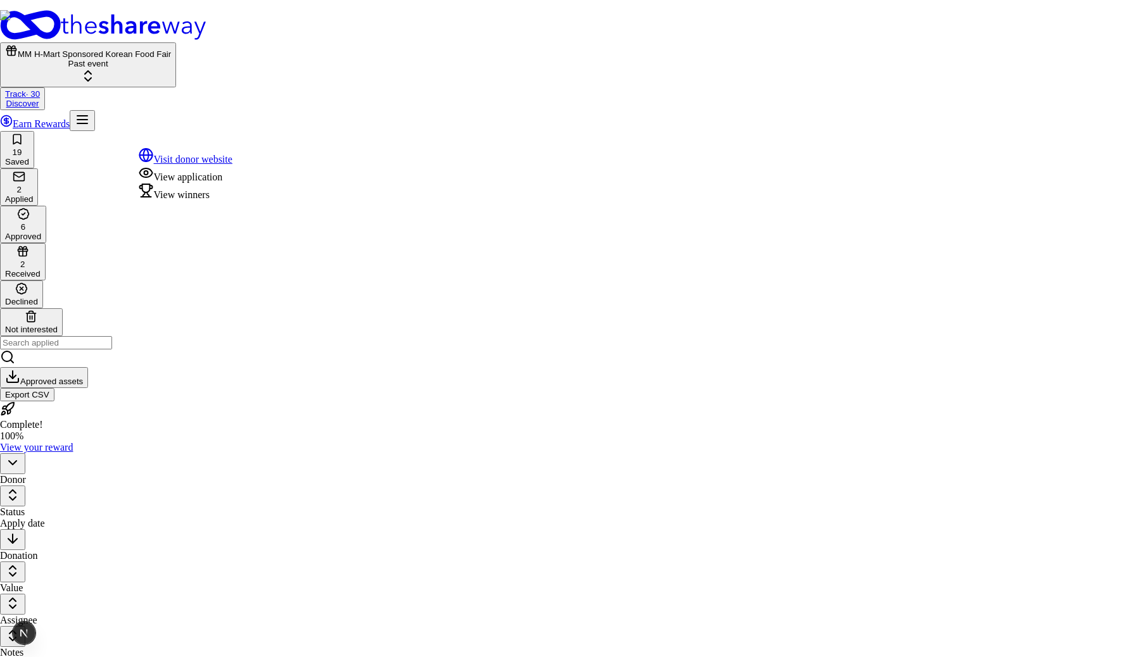
click at [212, 201] on div "View winners" at bounding box center [186, 192] width 94 height 18
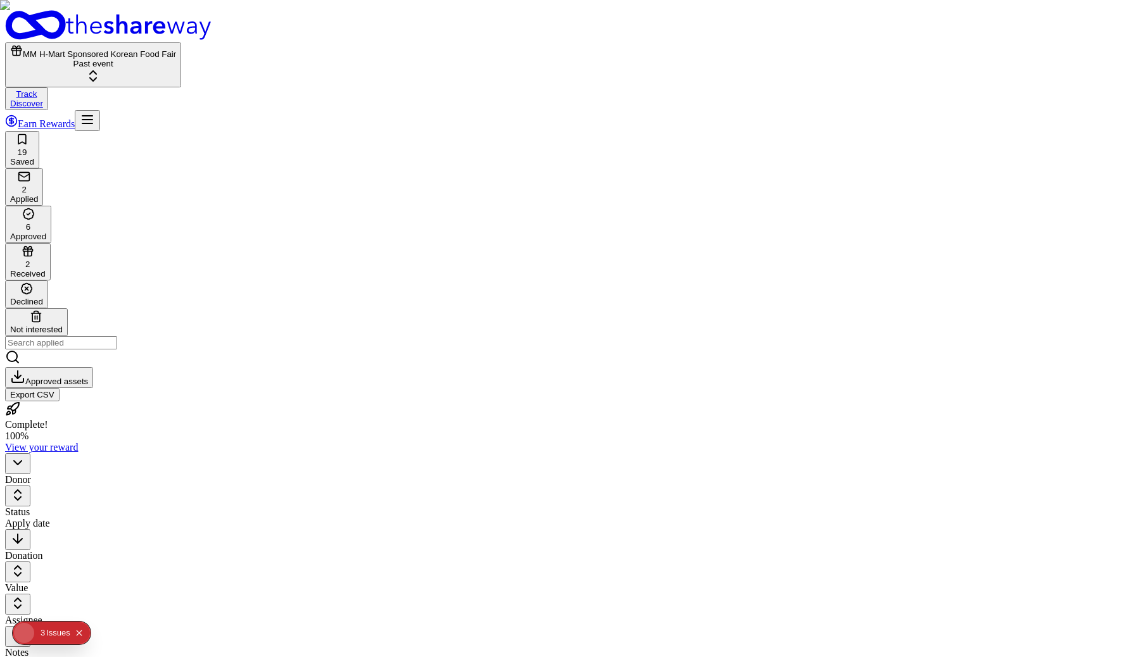
click at [252, 141] on html "MM H-Mart Sponsored Korean Food Fair Past event Track Discover Earn Rewards 19 …" at bounding box center [570, 487] width 1140 height 975
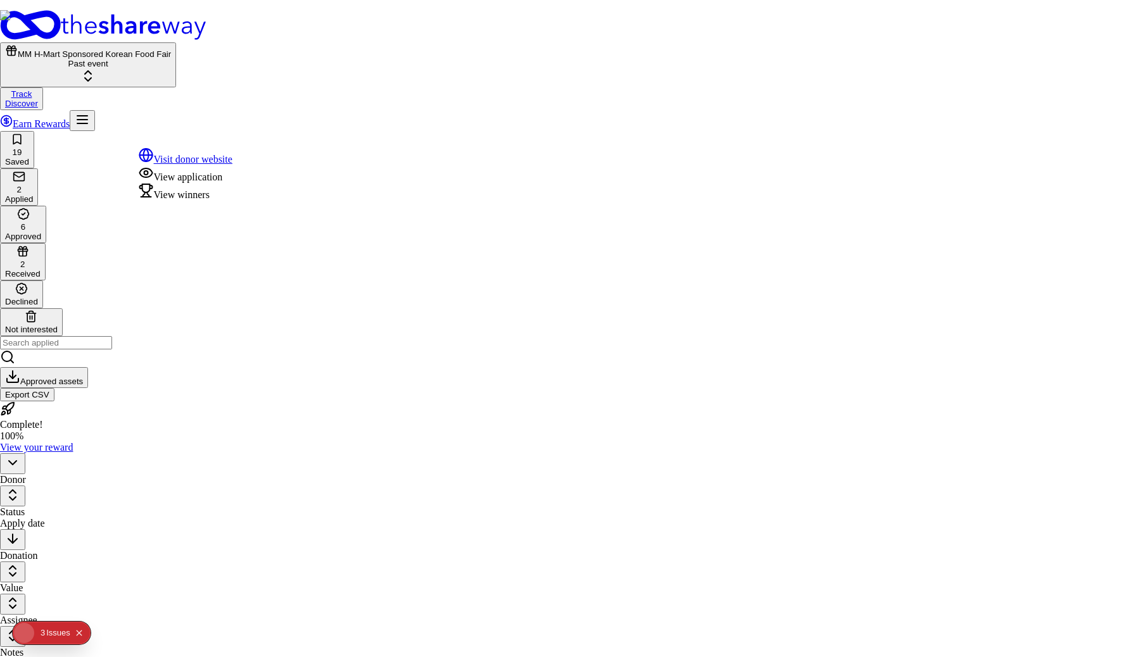
click at [230, 201] on div "View winners" at bounding box center [186, 192] width 94 height 18
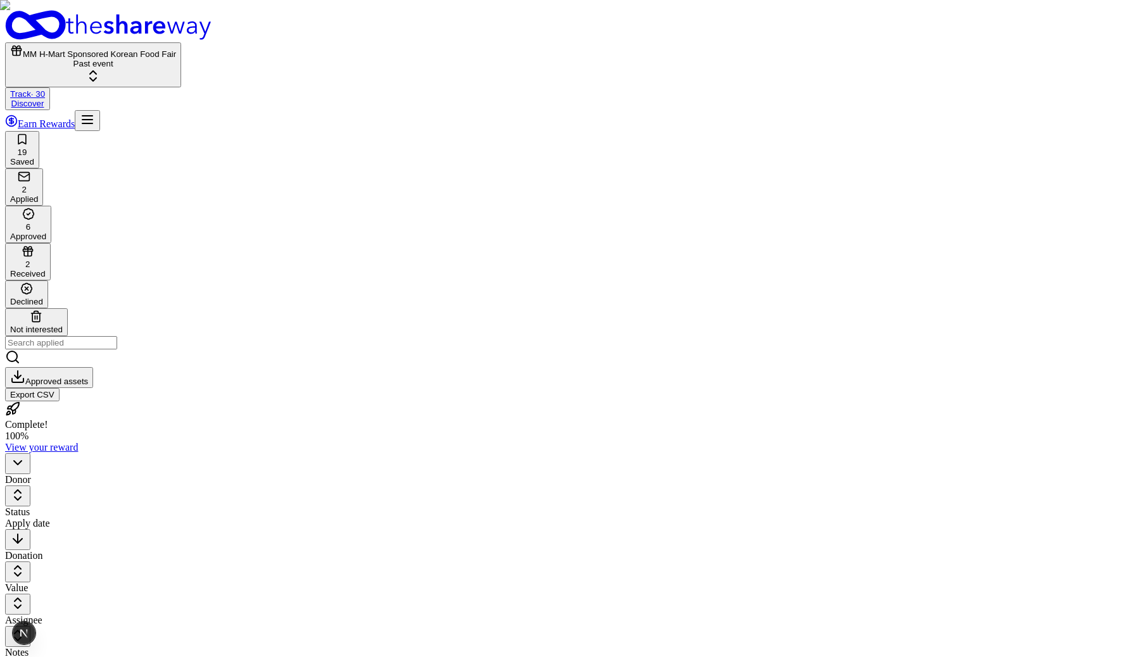
click at [251, 134] on html "MM H-Mart Sponsored Korean Food Fair Past event Track · 30 Discover Earn Reward…" at bounding box center [570, 487] width 1140 height 975
click at [255, 143] on html "MM H-Mart Sponsored Korean Food Fair Past event Track · 30 Discover Earn Reward…" at bounding box center [570, 487] width 1140 height 975
click at [253, 139] on html "MM H-Mart Sponsored Korean Food Fair Past event Track · 30 Discover Earn Reward…" at bounding box center [570, 487] width 1140 height 975
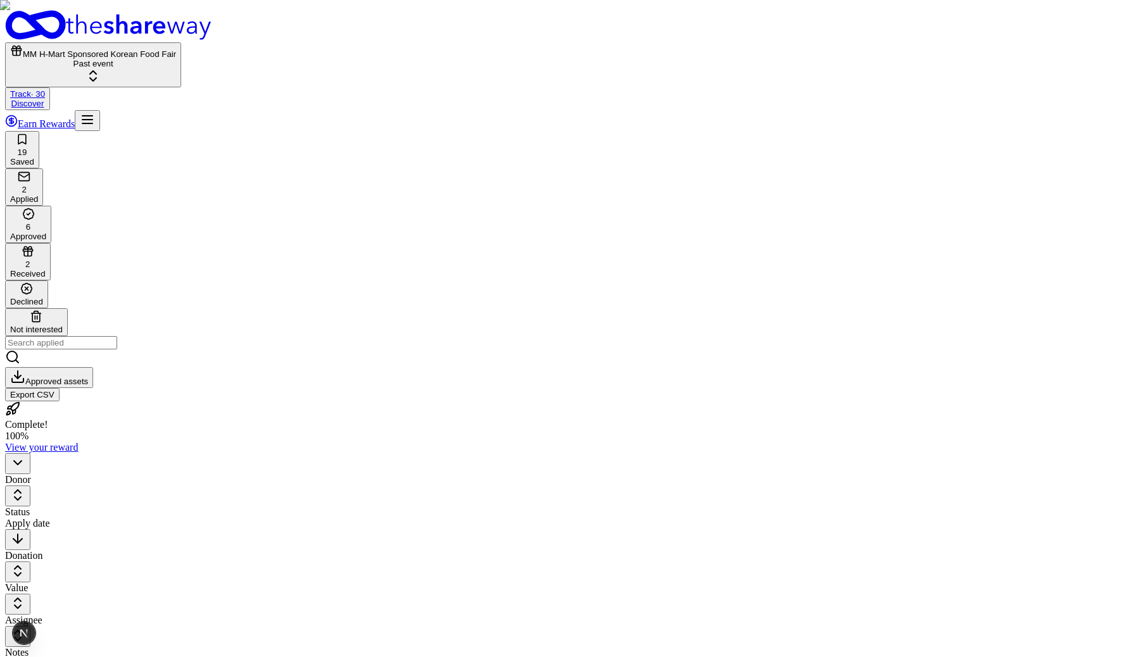
click at [253, 139] on html "MM H-Mart Sponsored Korean Food Fair Past event Track · 30 Discover Earn Reward…" at bounding box center [570, 487] width 1140 height 975
click at [369, 524] on html "MM H-Mart Sponsored Korean Food Fair Past event Track · 30 Discover Earn Reward…" at bounding box center [570, 487] width 1140 height 975
click at [395, 138] on html "MM H-Mart Sponsored Korean Food Fair Past event Track · 30 Discover Earn Reward…" at bounding box center [570, 487] width 1140 height 975
click at [255, 138] on html "MM H-Mart Sponsored Korean Food Fair Past event Track Discover Earn Rewards 19 …" at bounding box center [570, 487] width 1140 height 975
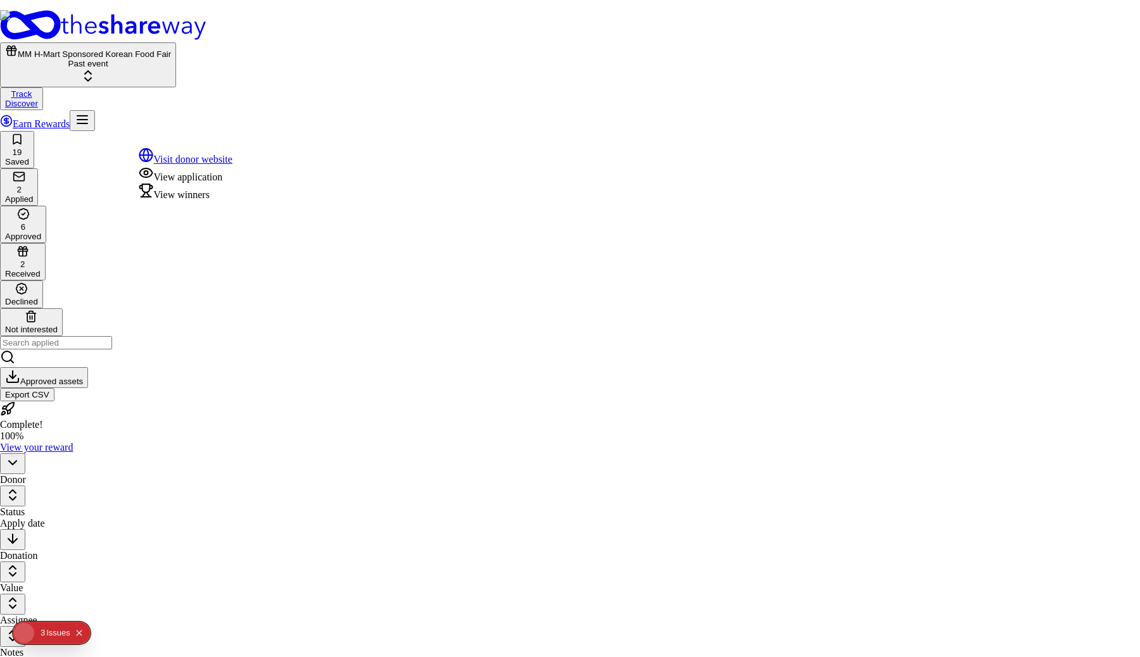
click at [227, 201] on div "View winners" at bounding box center [186, 192] width 94 height 18
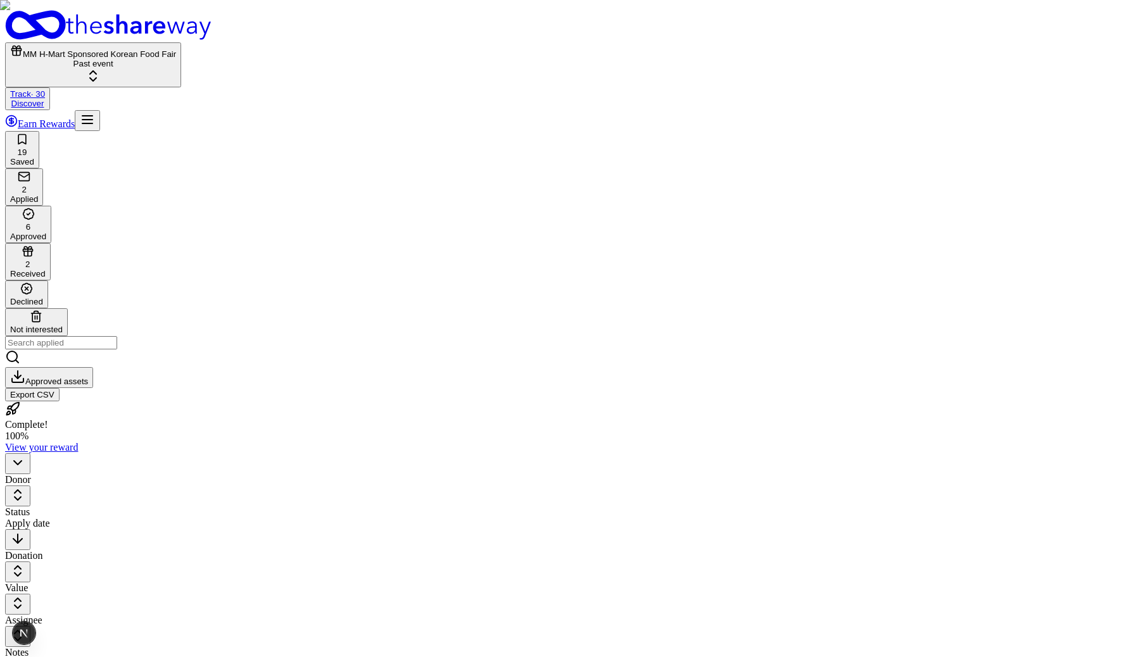
click at [274, 229] on html "MM H-Mart Sponsored Korean Food Fair Past event Track · 30 Discover Earn Reward…" at bounding box center [570, 487] width 1140 height 975
click at [250, 208] on html "MM H-Mart Sponsored Korean Food Fair Past event Track · 30 Discover Earn Reward…" at bounding box center [570, 487] width 1140 height 975
click at [253, 199] on html "MM H-Mart Sponsored Korean Food Fair Past event Track · 30 Discover Earn Reward…" at bounding box center [570, 487] width 1140 height 975
